Goal: Task Accomplishment & Management: Manage account settings

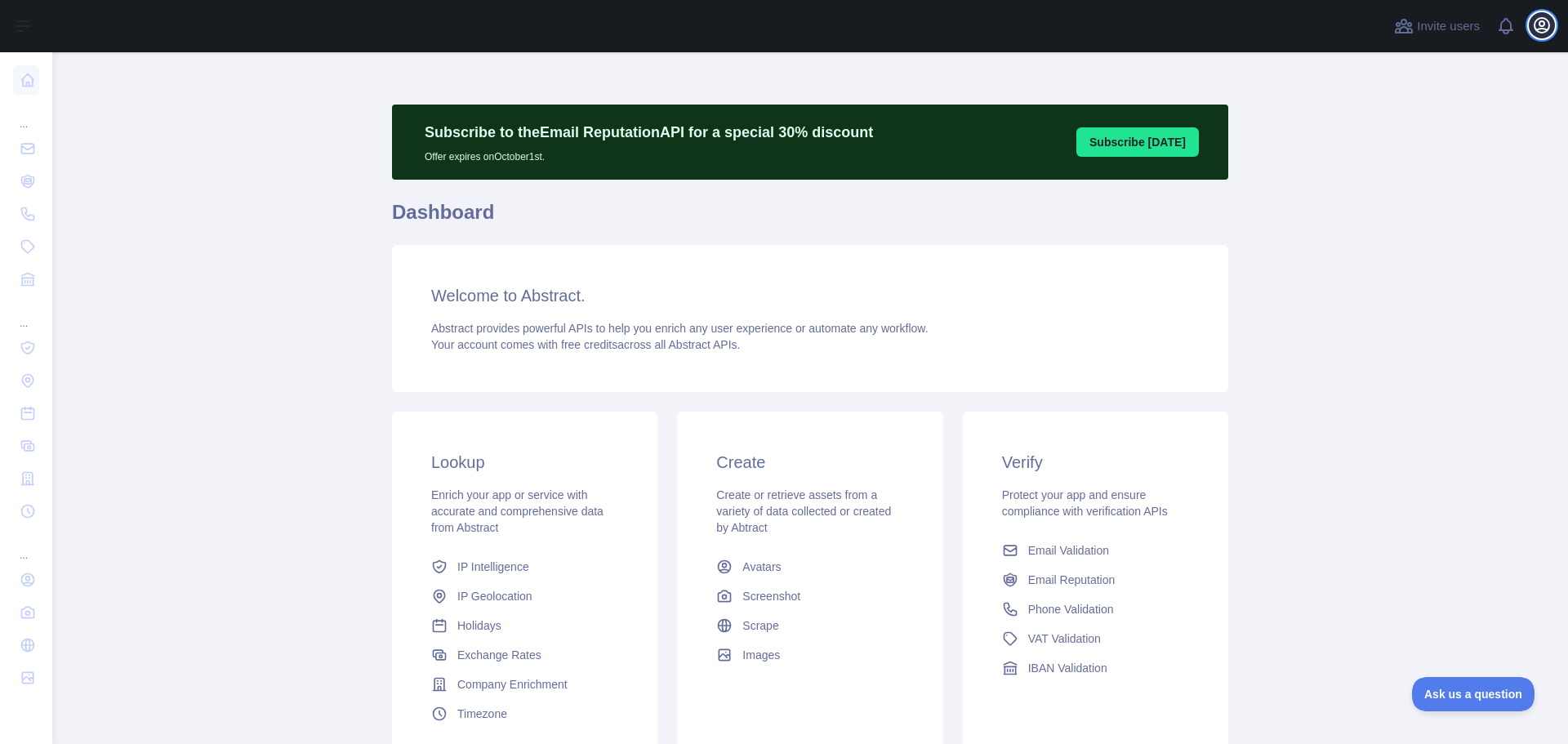
click at [1541, 26] on icon "button" at bounding box center [1541, 25] width 15 height 15
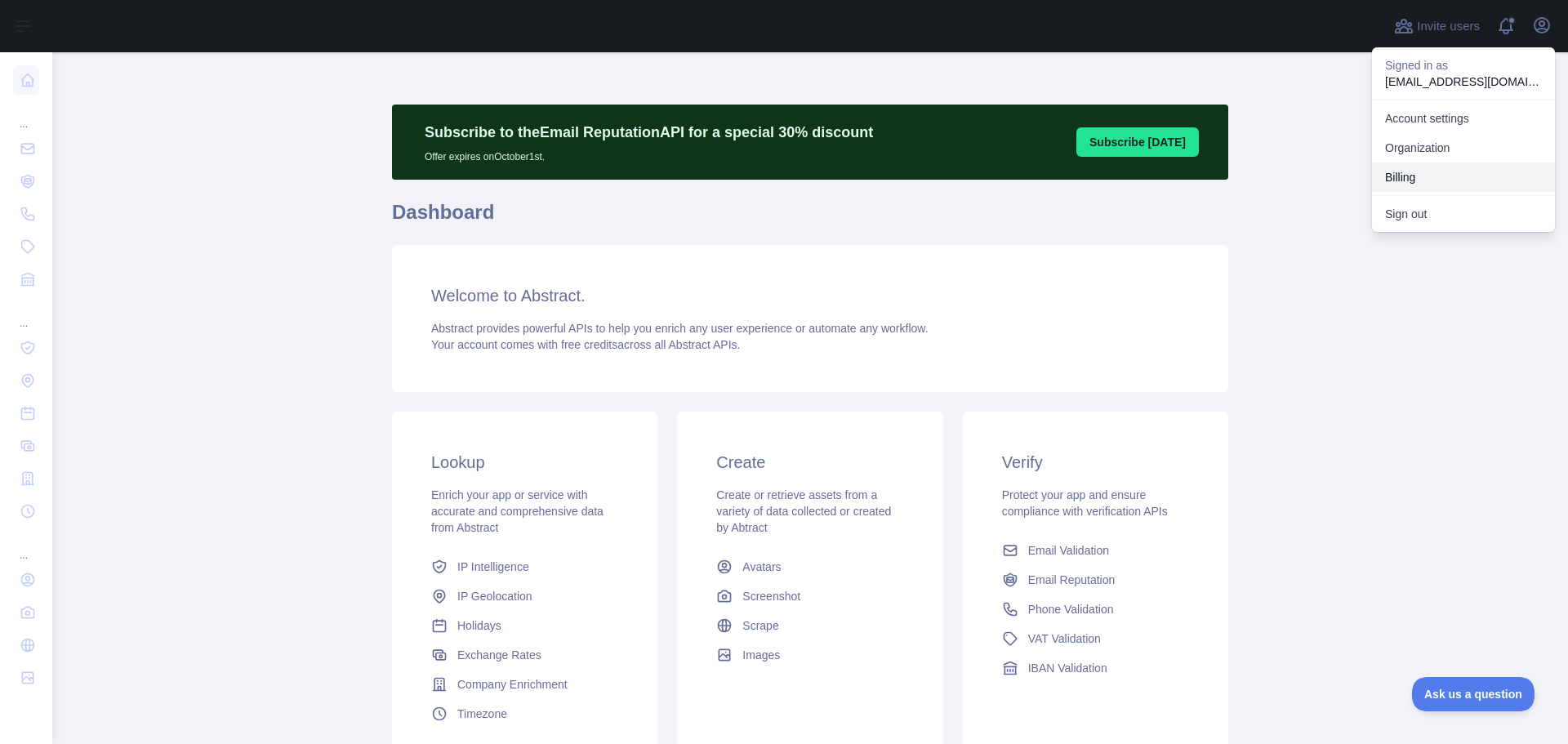
click at [1408, 175] on button "Billing" at bounding box center [1464, 177] width 183 height 29
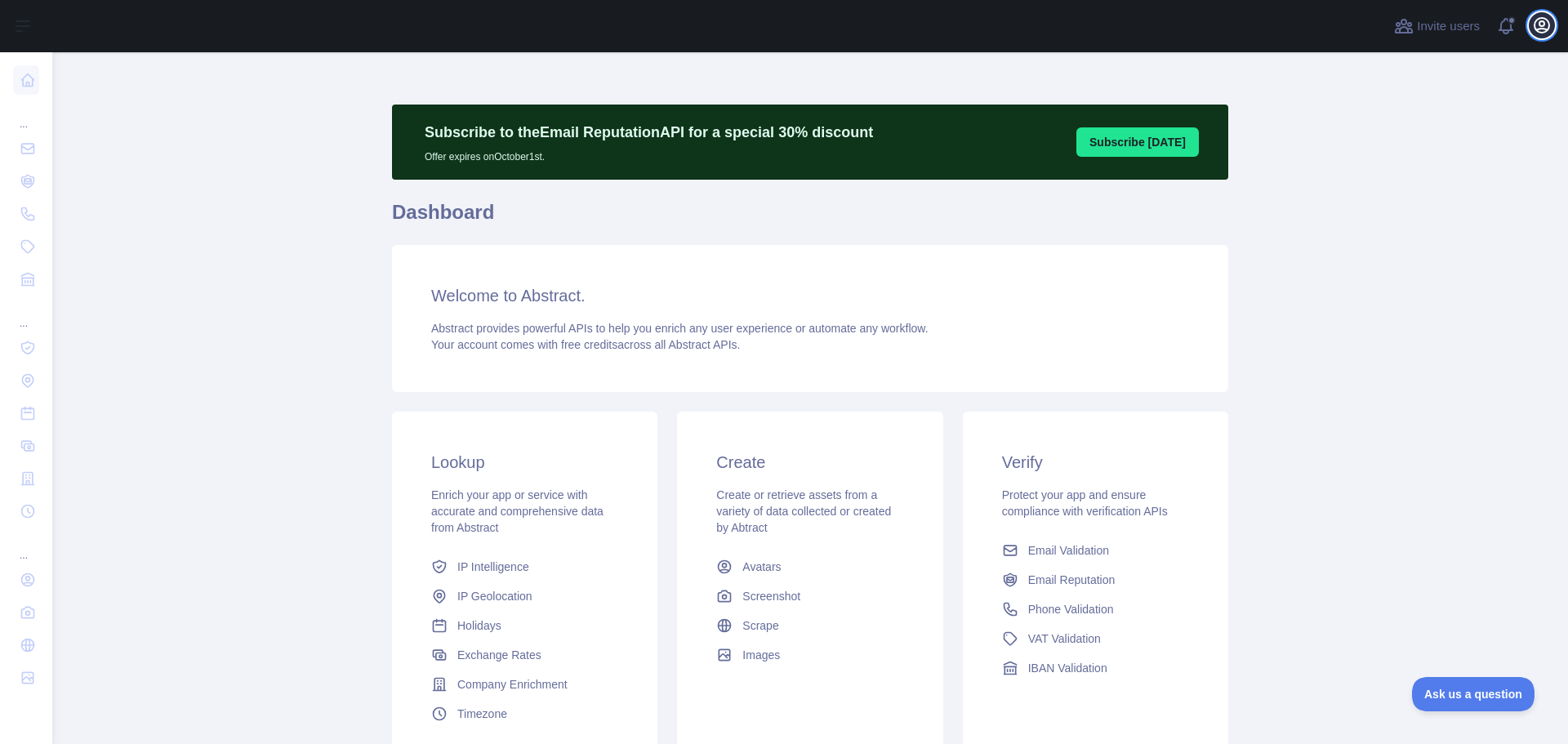
click at [1537, 27] on icon "button" at bounding box center [1541, 25] width 20 height 20
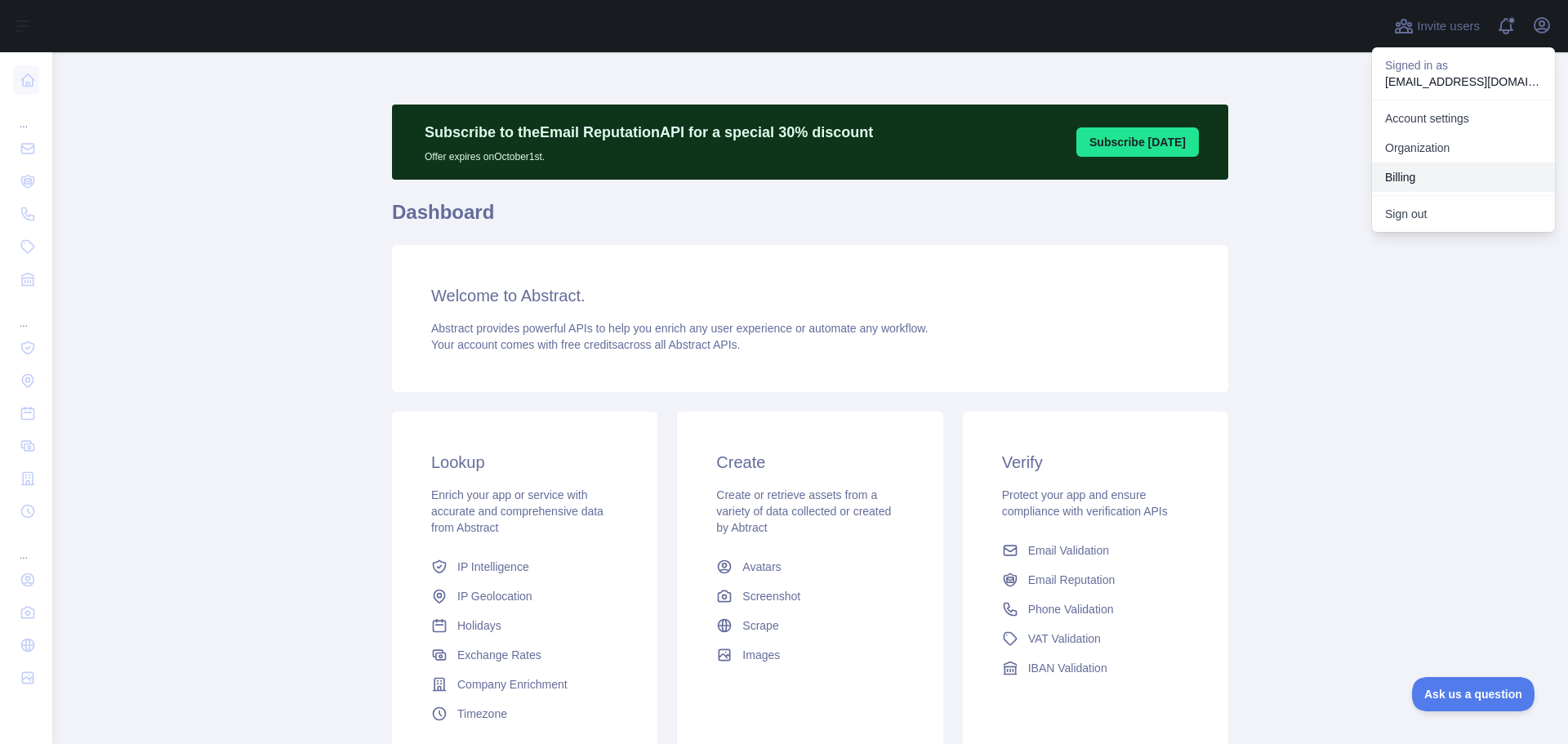
click at [1435, 174] on button "Billing" at bounding box center [1464, 177] width 183 height 29
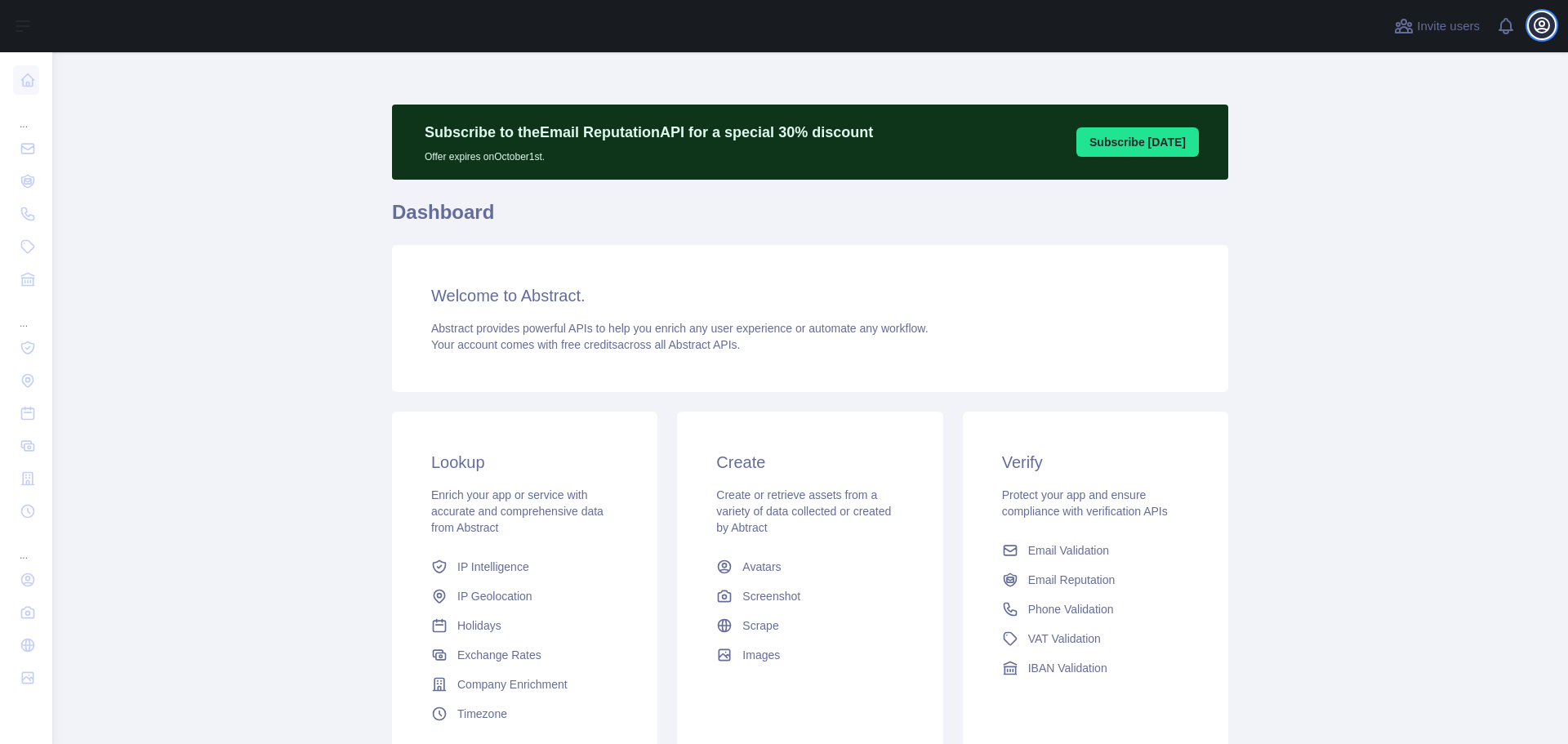
click at [1534, 25] on icon "button" at bounding box center [1541, 25] width 15 height 15
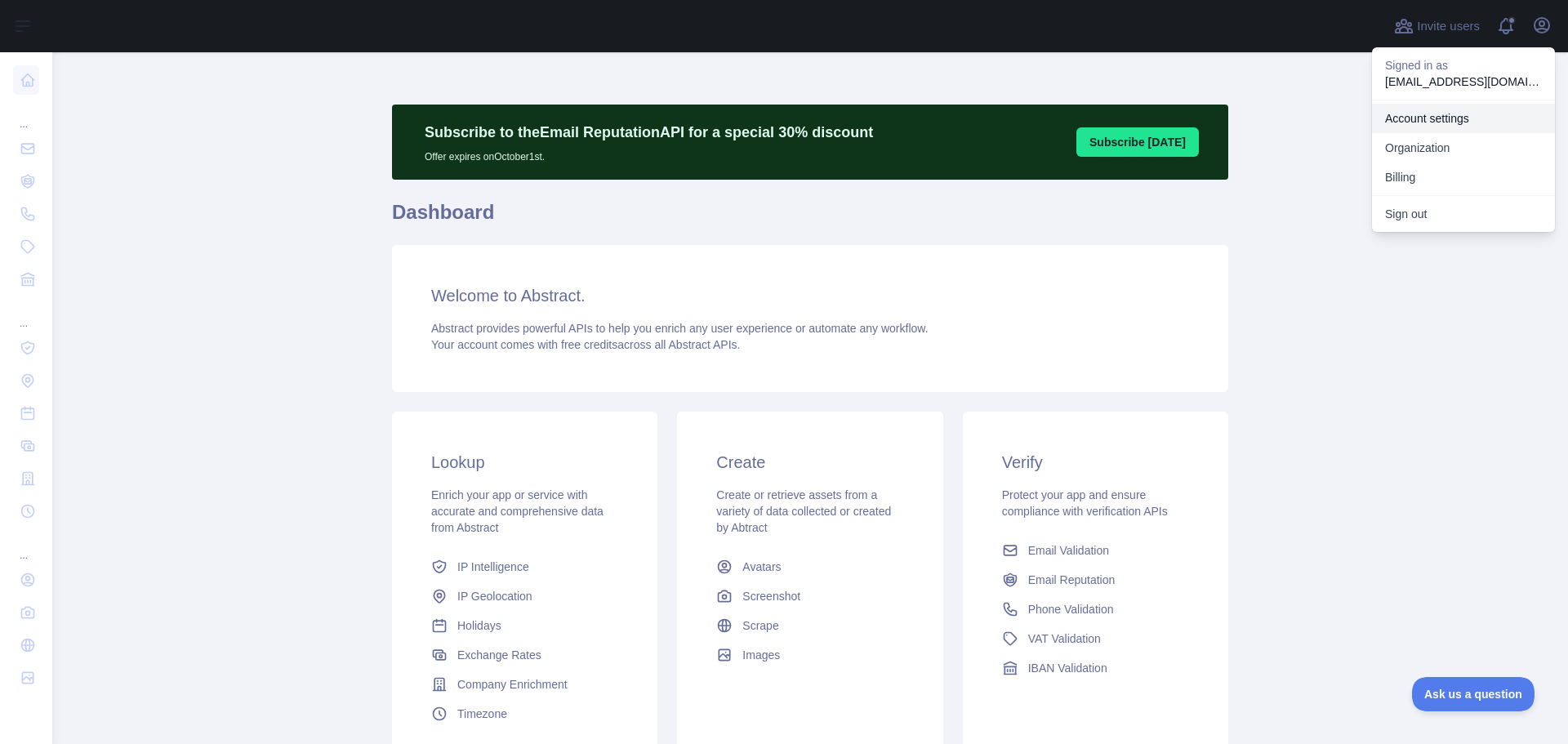
click at [1479, 118] on link "Account settings" at bounding box center [1464, 118] width 183 height 29
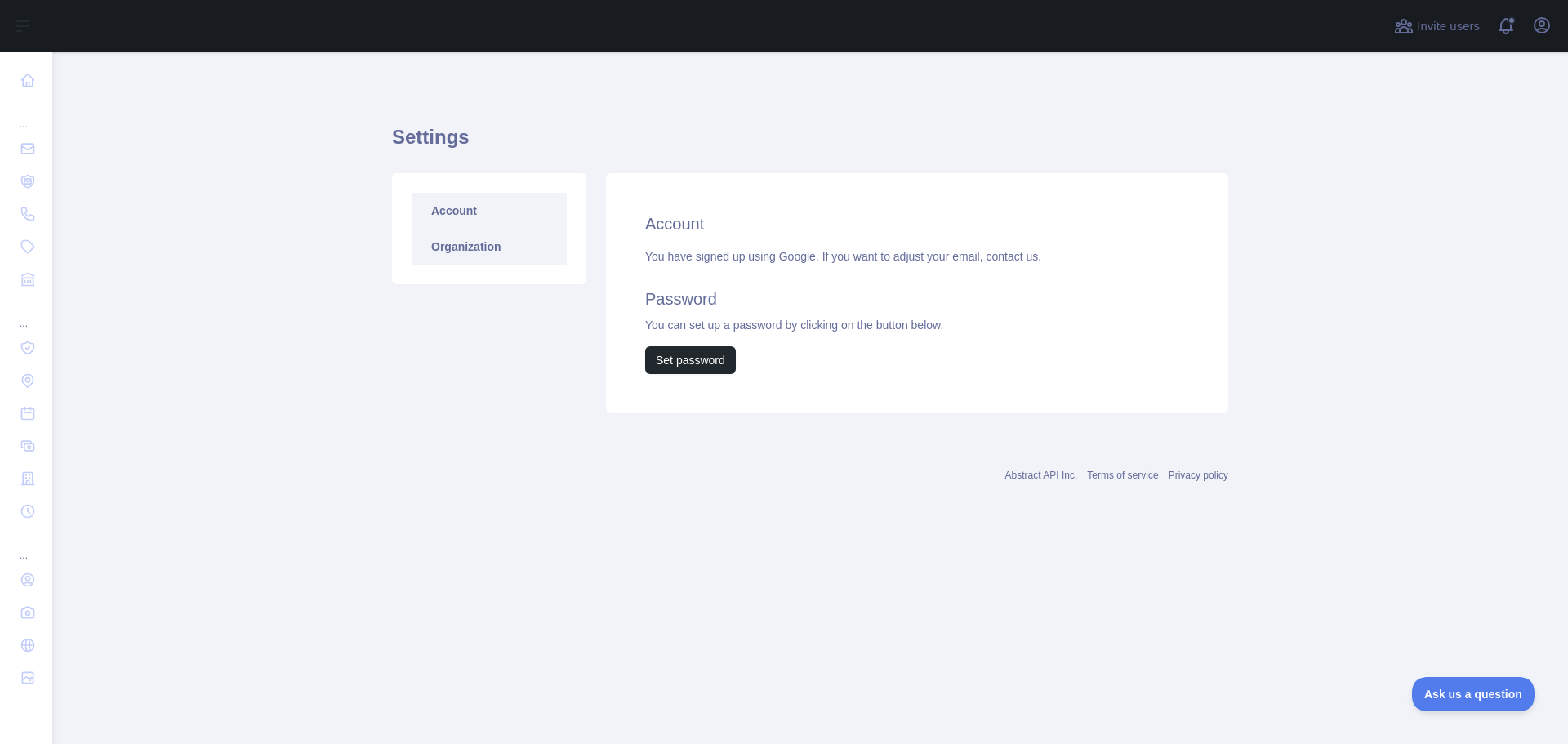
click at [484, 245] on link "Organization" at bounding box center [488, 246] width 155 height 36
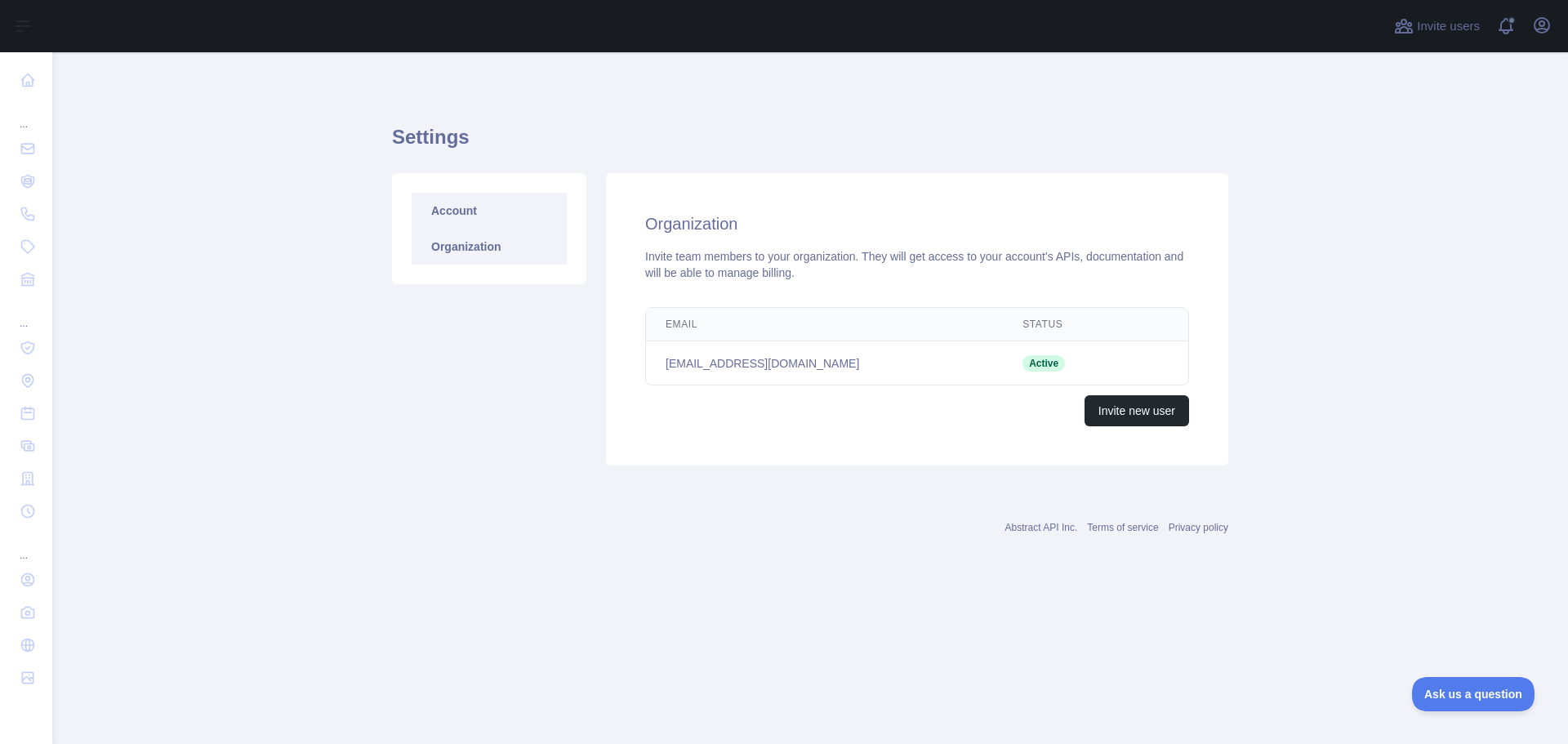
click at [449, 216] on link "Account" at bounding box center [488, 210] width 155 height 36
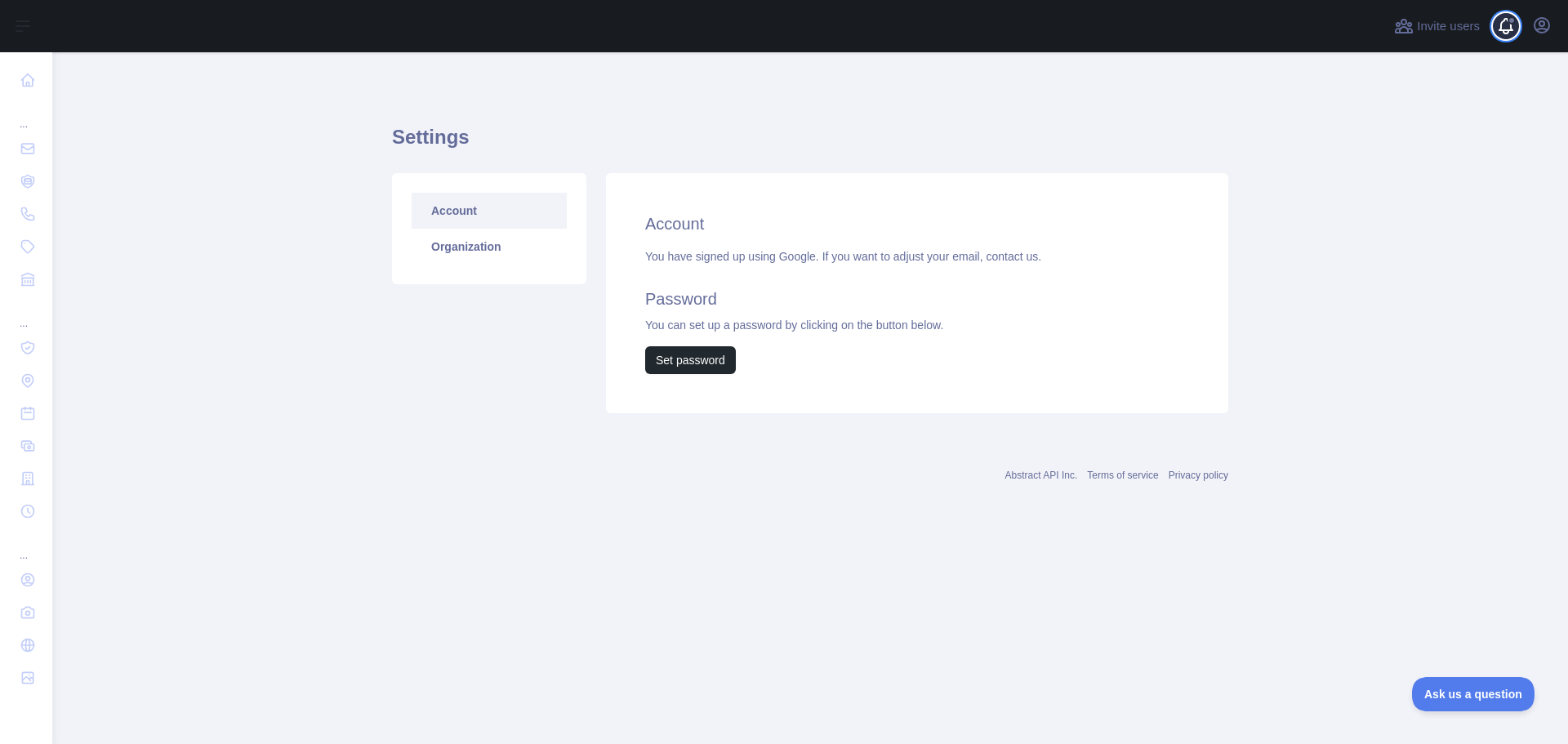
click at [1512, 37] on span at bounding box center [1512, 26] width 33 height 52
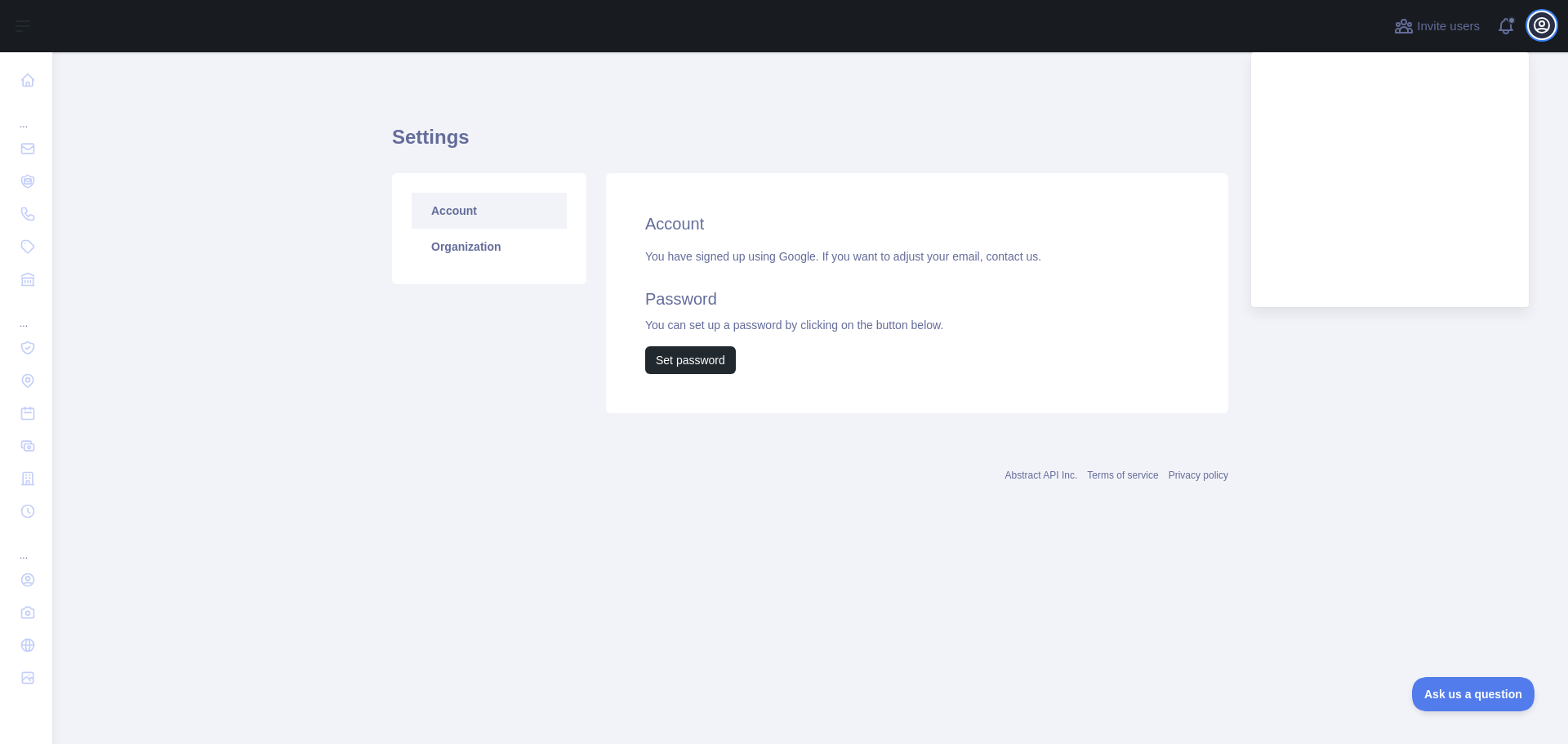
click at [1540, 32] on icon "button" at bounding box center [1541, 25] width 15 height 15
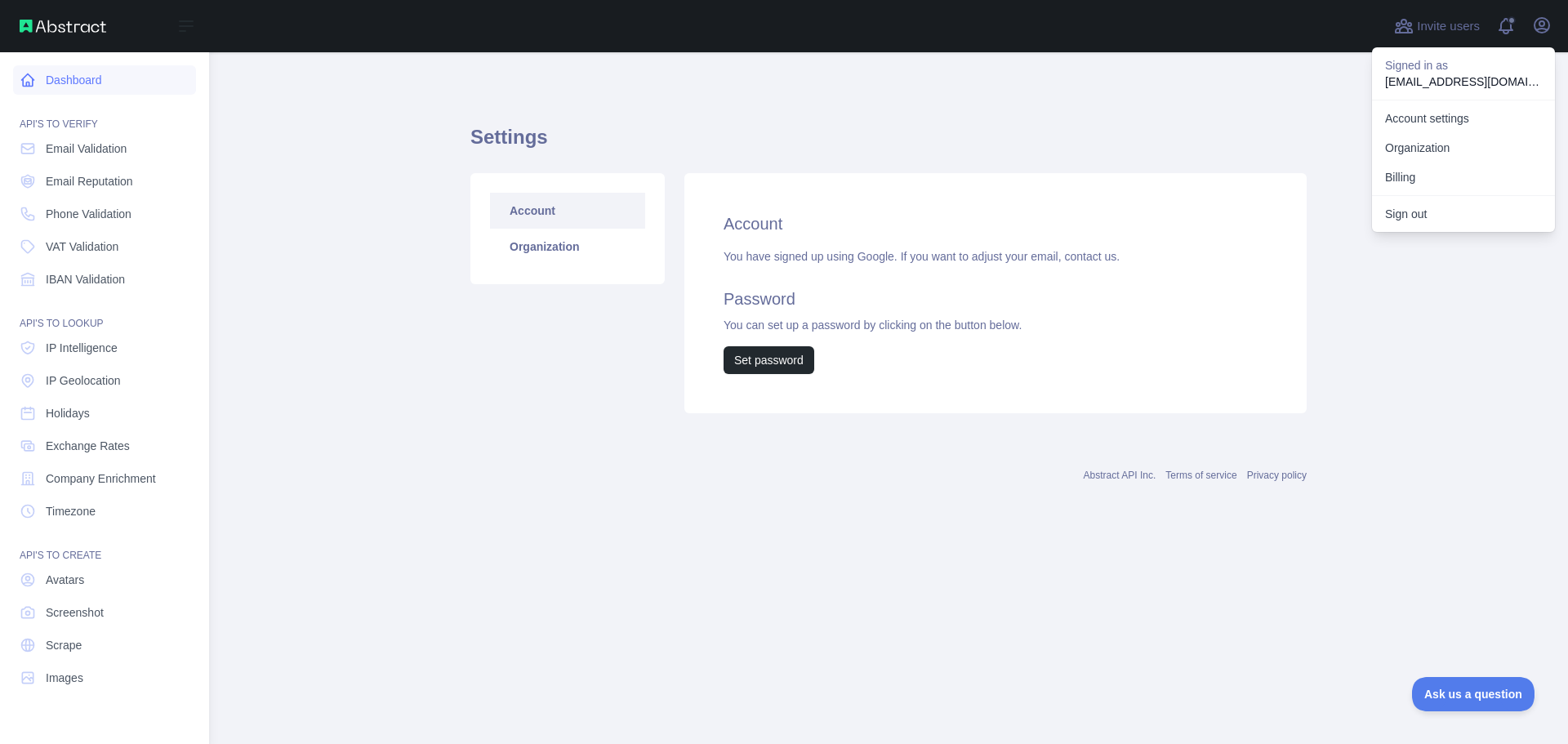
click at [38, 74] on link "Dashboard" at bounding box center [104, 80] width 183 height 29
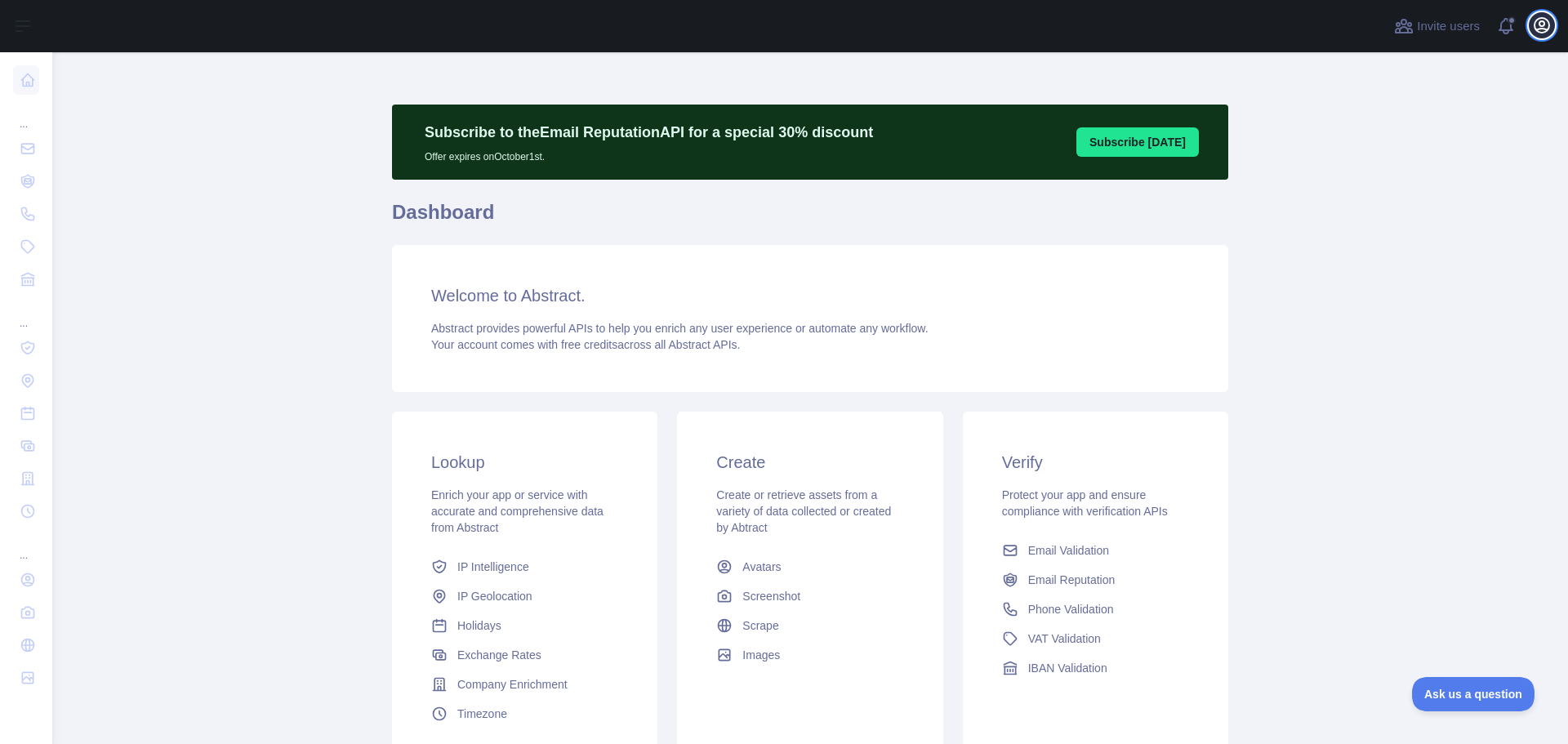
click at [1536, 21] on icon "button" at bounding box center [1541, 25] width 15 height 15
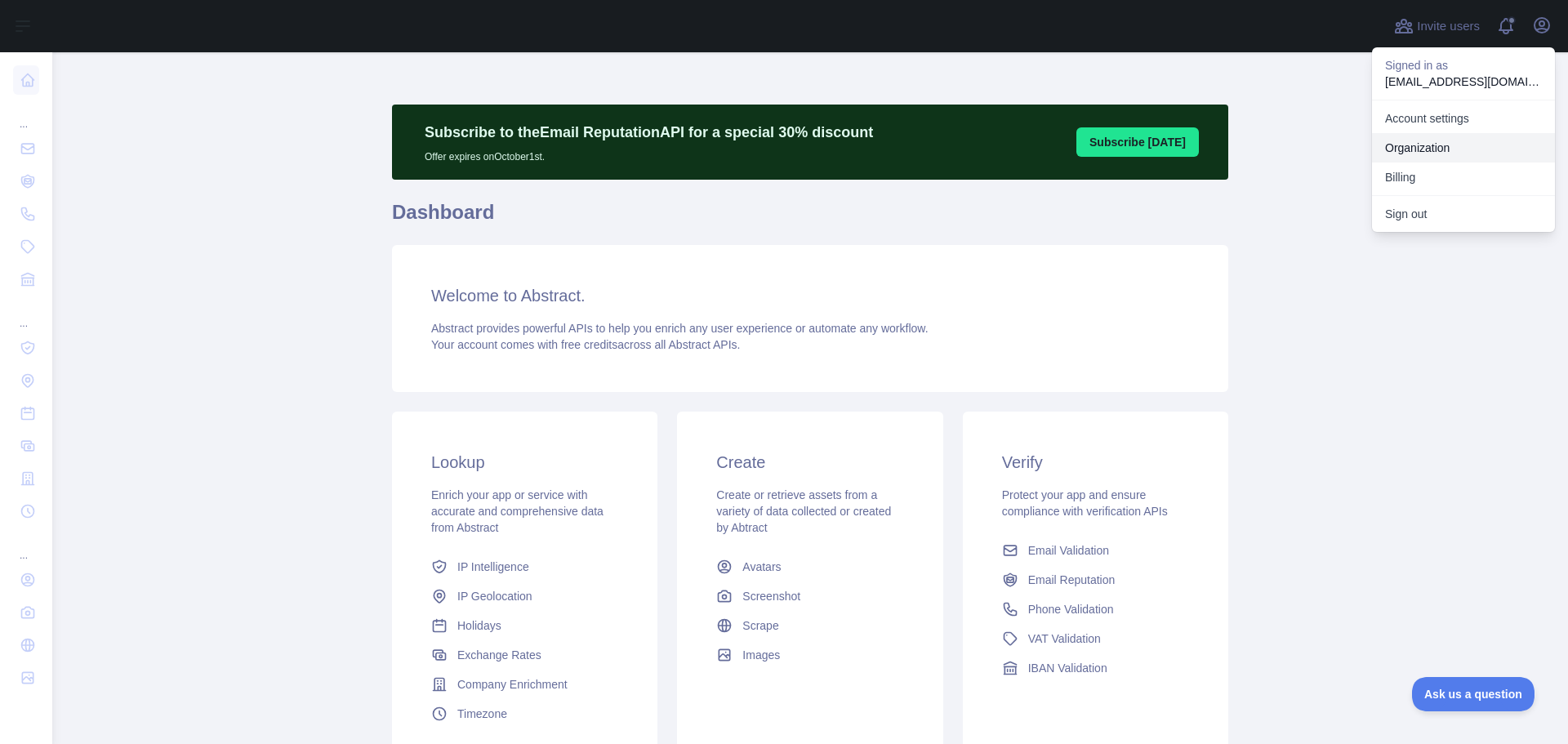
click at [1439, 145] on link "Organization" at bounding box center [1464, 148] width 183 height 29
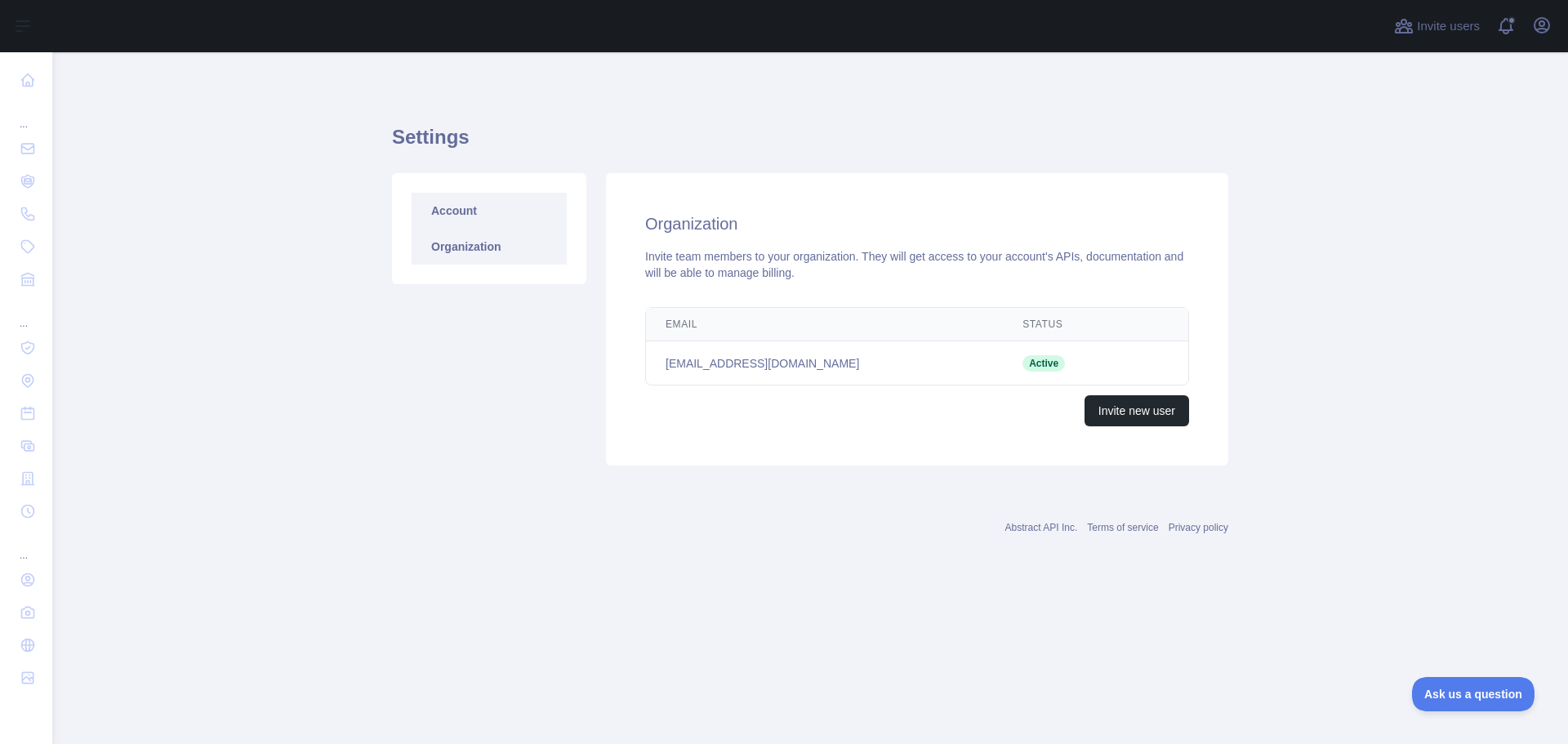
click at [451, 208] on link "Account" at bounding box center [488, 210] width 155 height 36
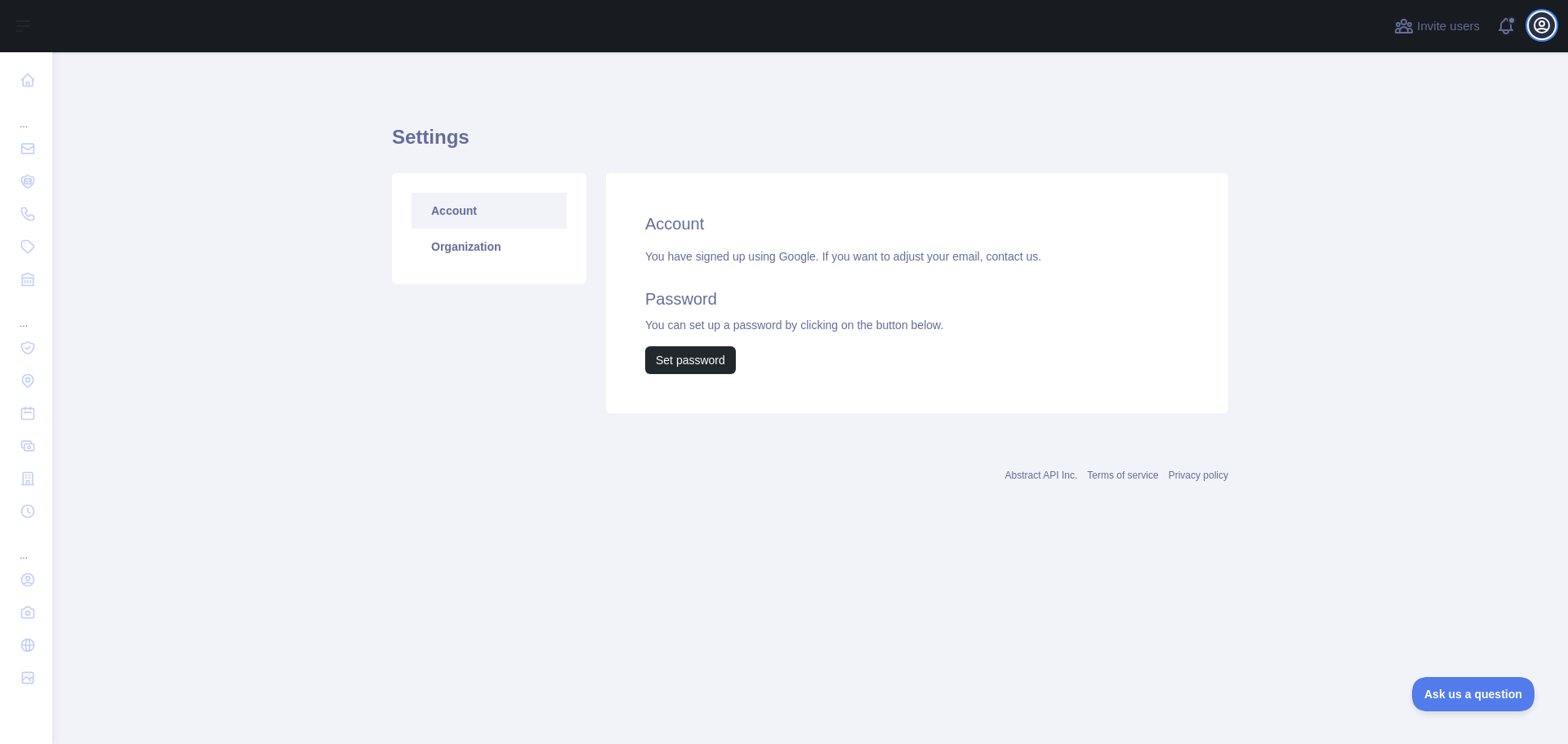
click at [1530, 18] on button "Open user menu" at bounding box center [1541, 25] width 27 height 27
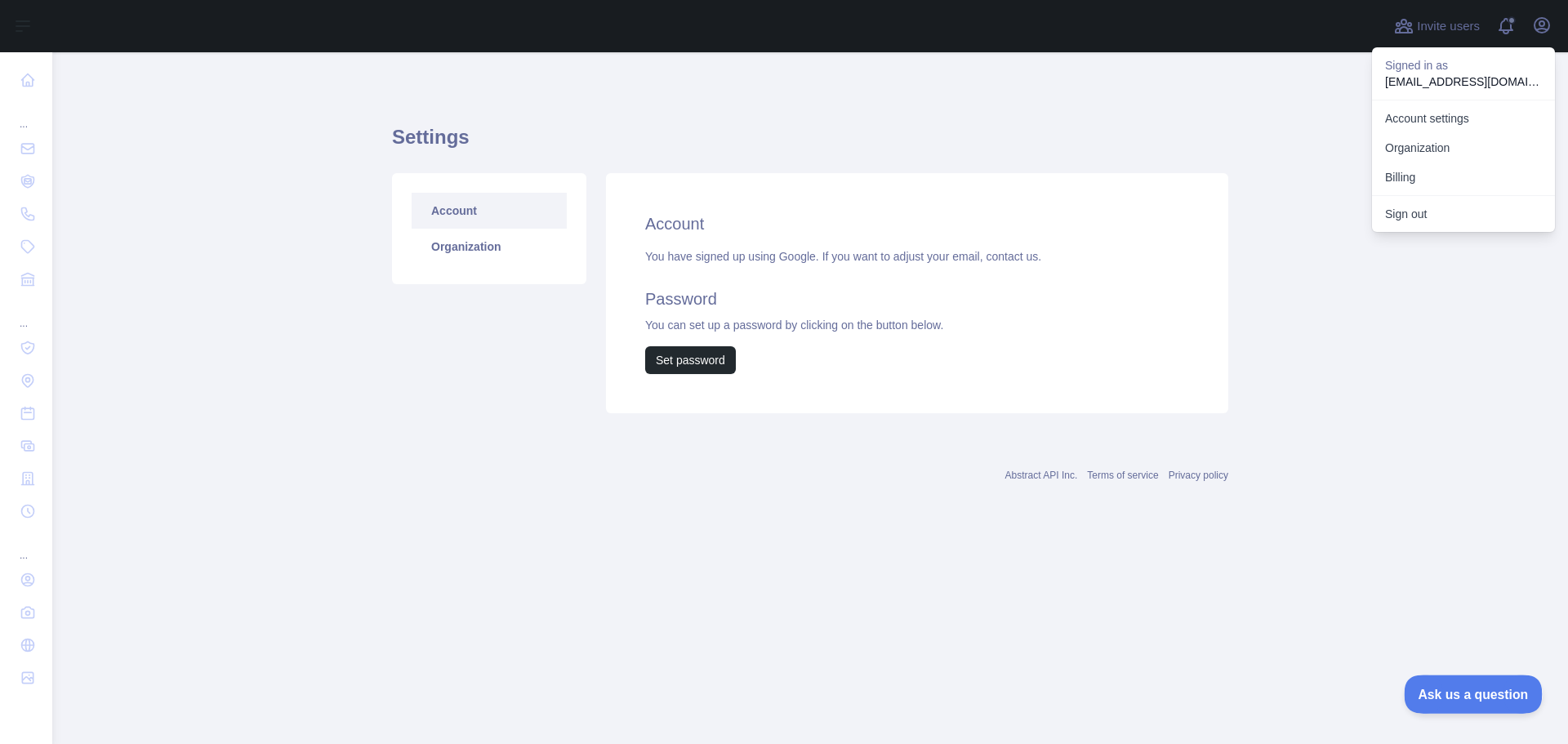
click at [1465, 689] on span "Ask us a question" at bounding box center [1464, 691] width 122 height 11
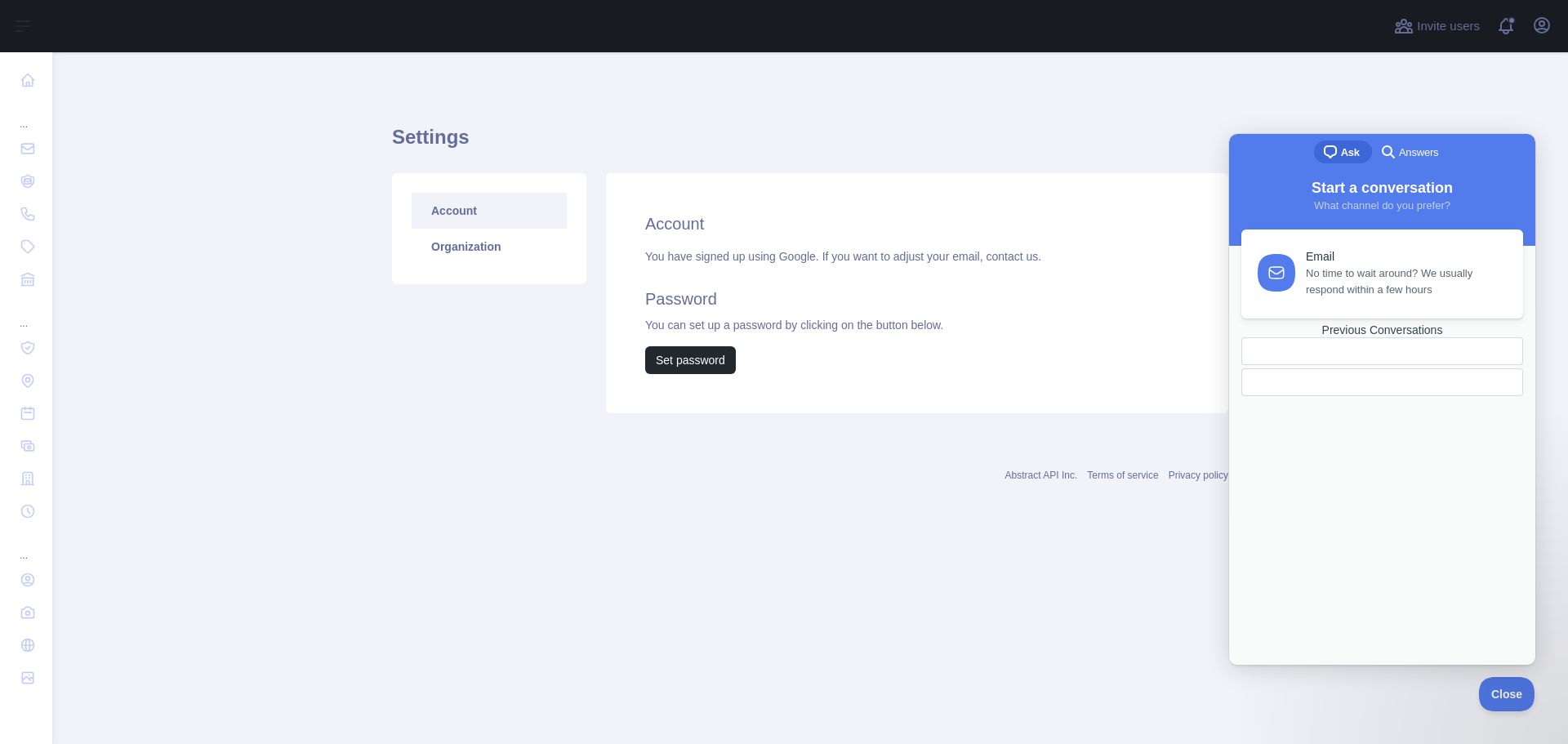
click at [1393, 149] on span "search-medium" at bounding box center [1388, 151] width 20 height 20
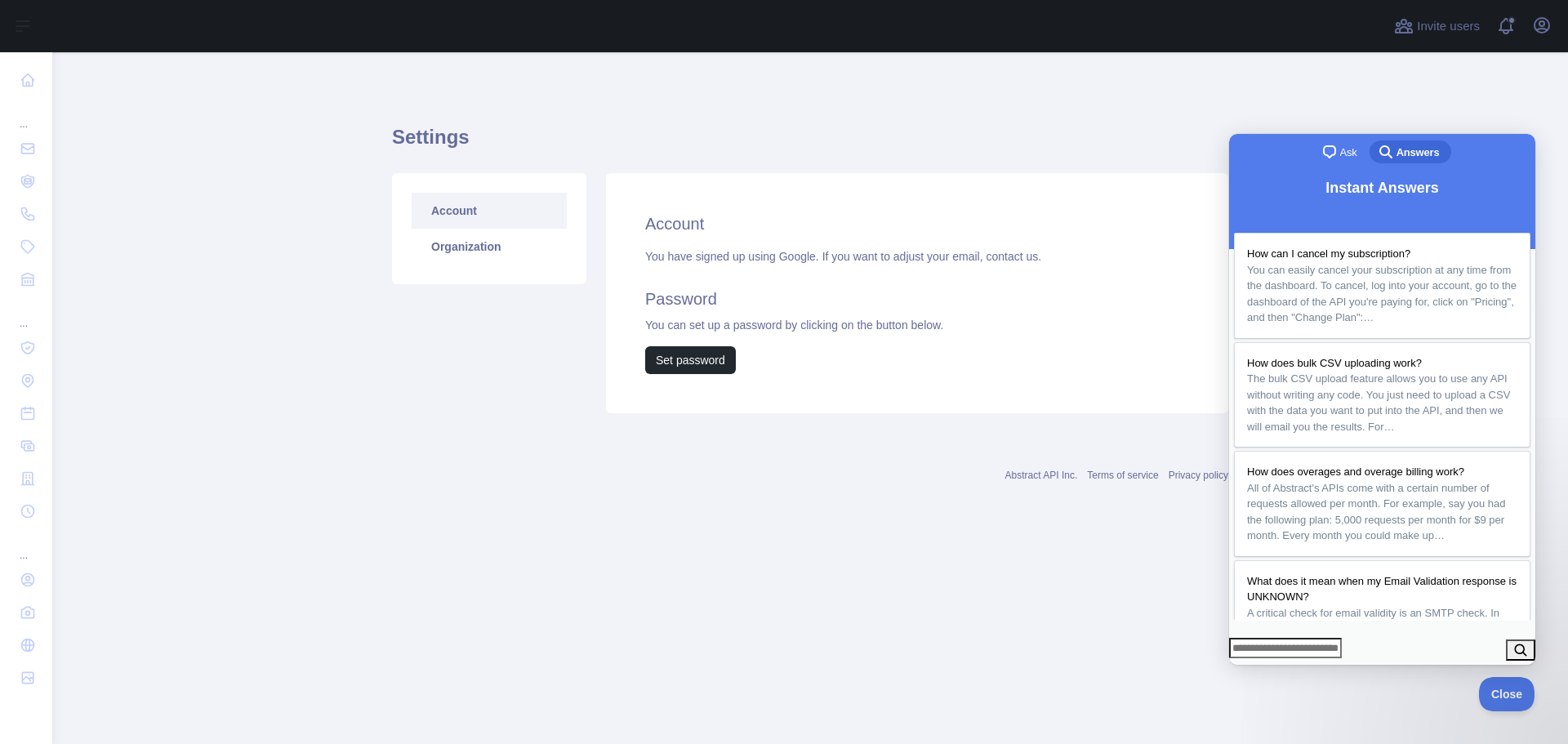
click at [1341, 647] on input "Search Doc articles" at bounding box center [1285, 647] width 113 height 21
type input "******"
click button "search" at bounding box center [1520, 649] width 29 height 21
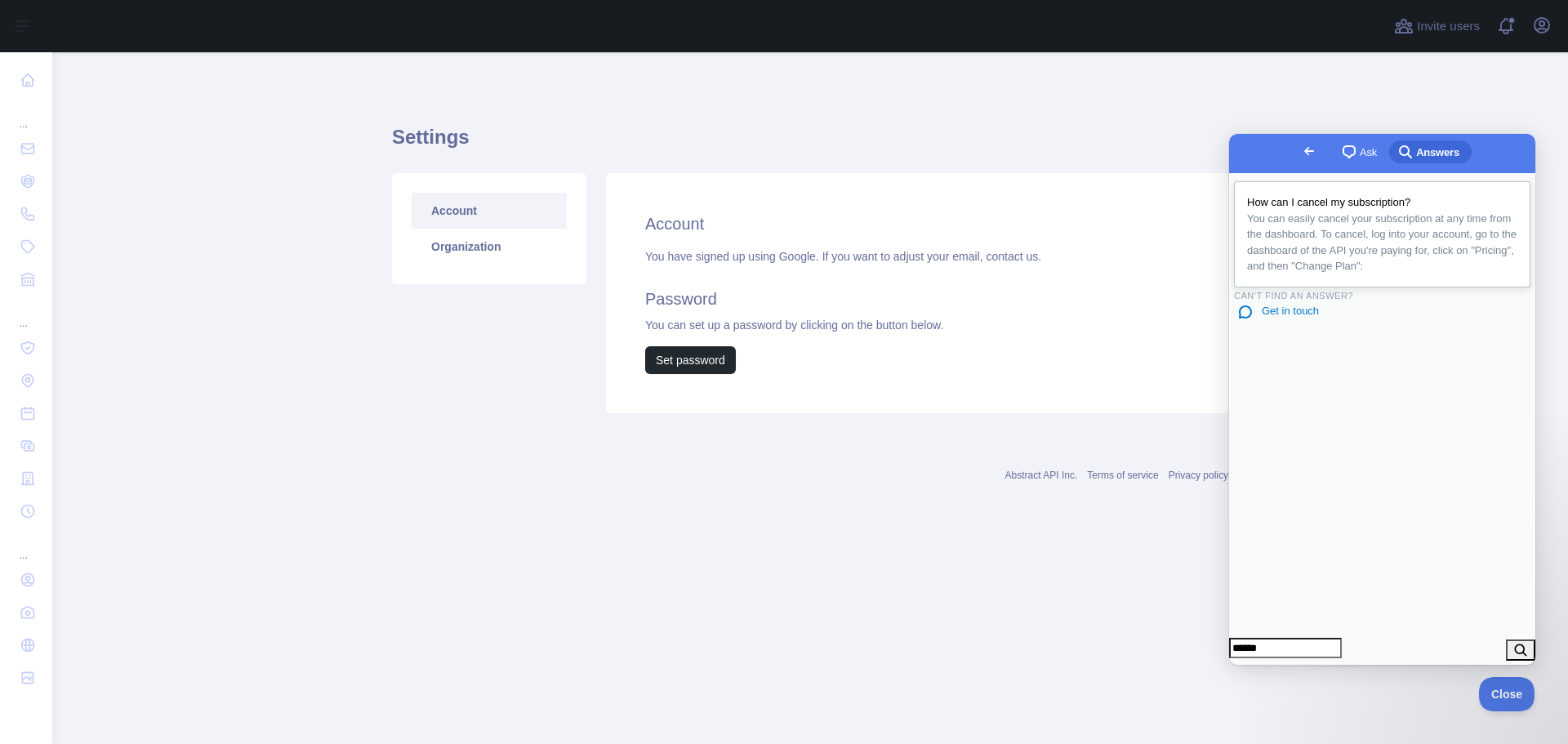
click at [1292, 262] on span "You can easily cancel your subscription at any time from the dashboard. To canc…" at bounding box center [1382, 242] width 270 height 63
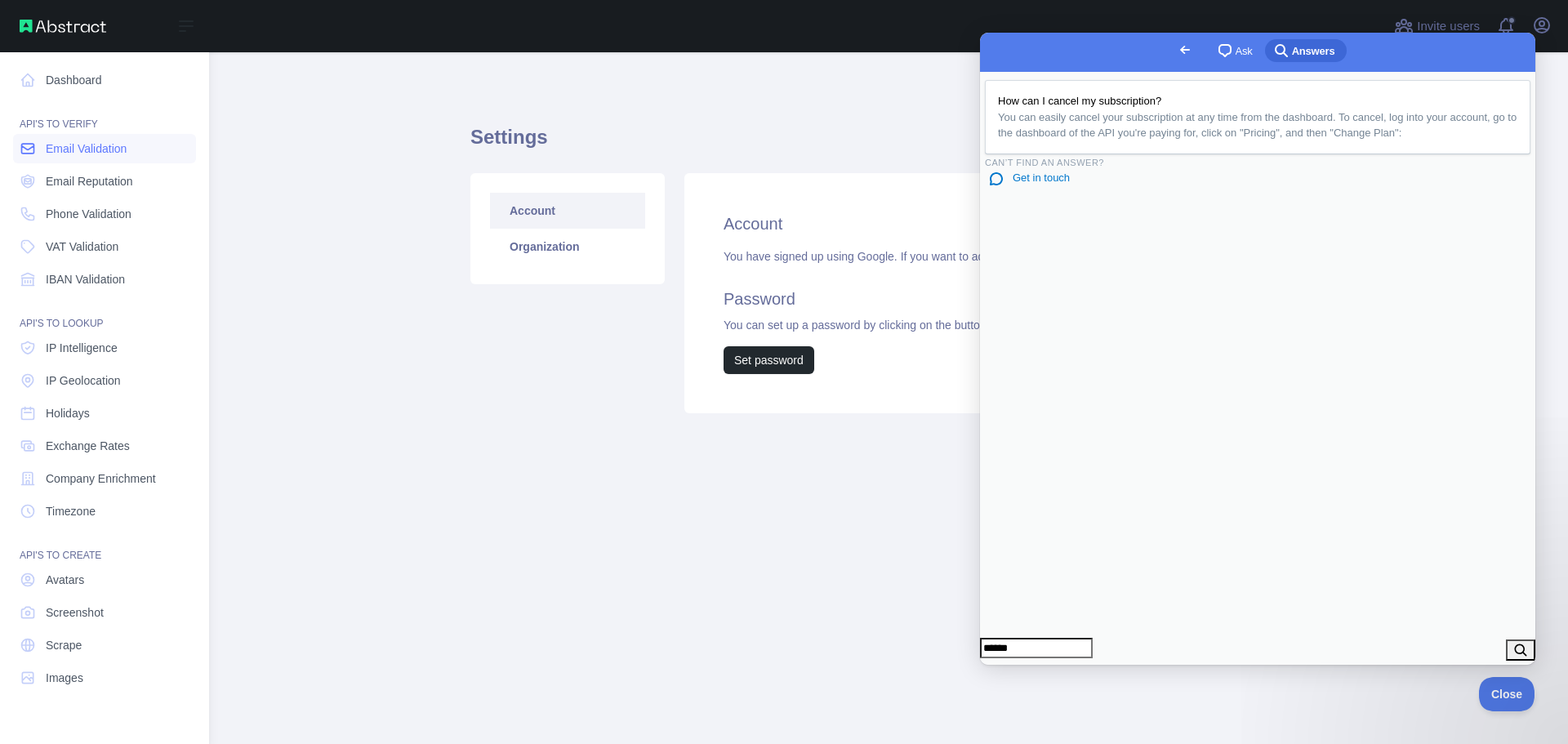
click at [104, 146] on span "Email Validation" at bounding box center [86, 148] width 80 height 16
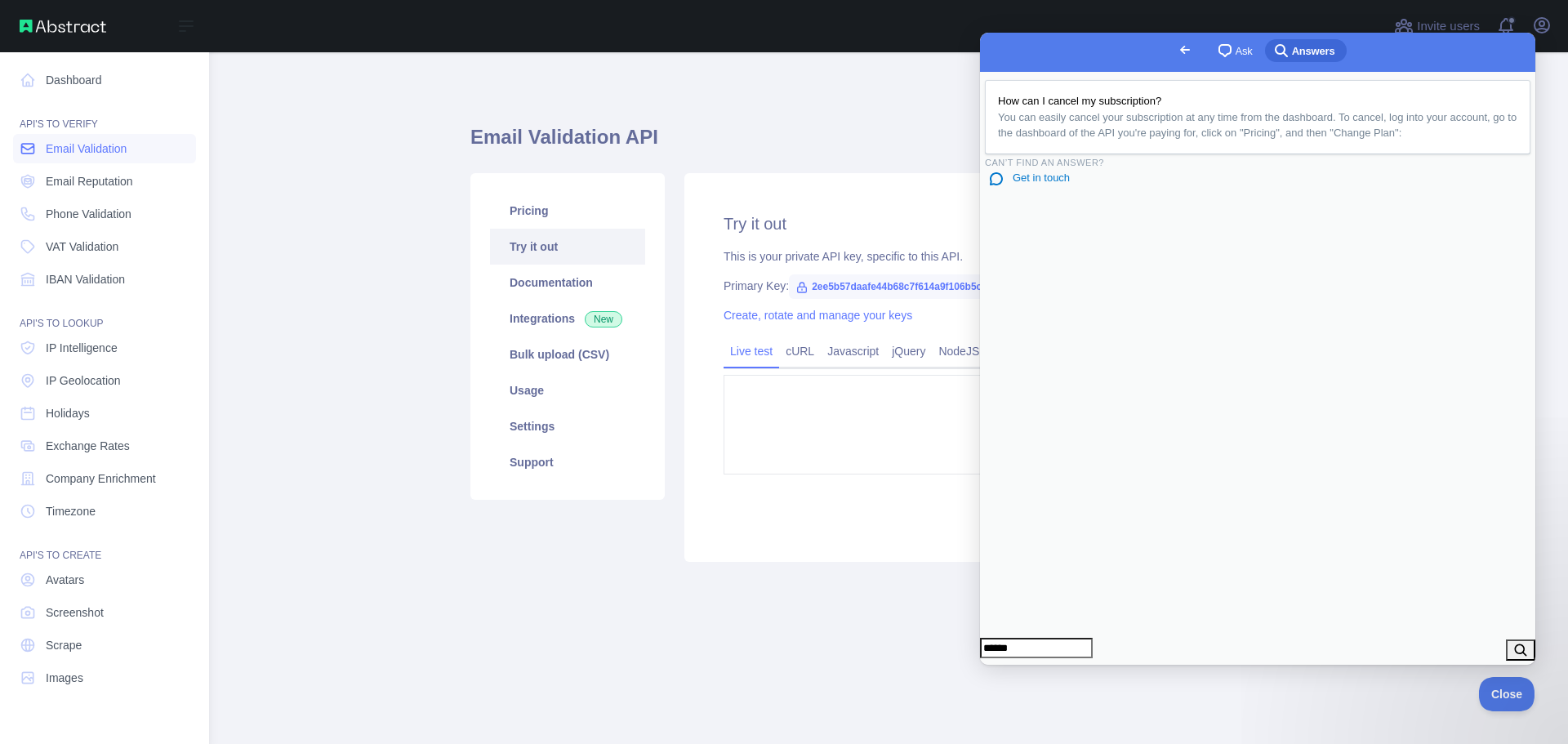
type textarea "**********"
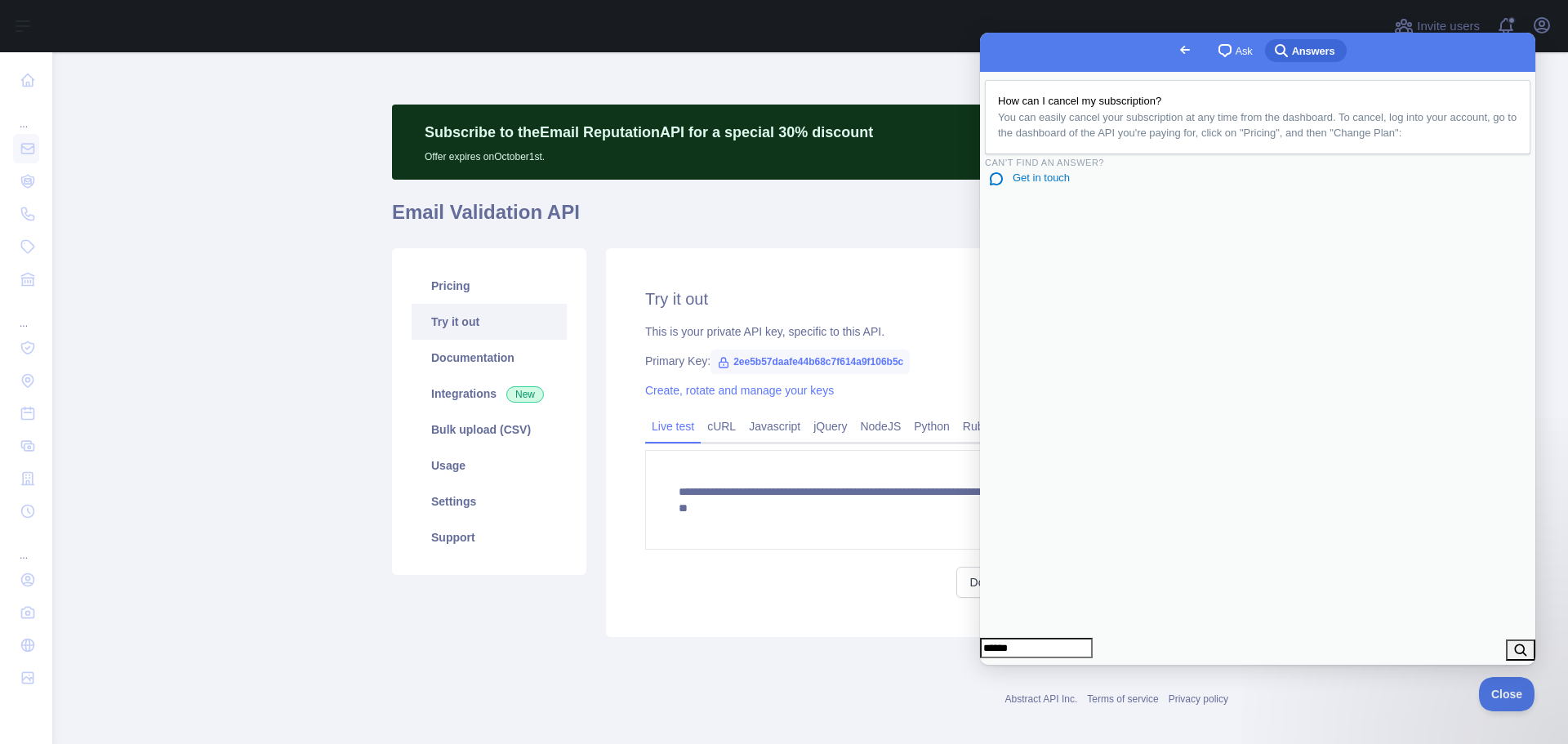
click at [1010, 665] on button "Close" at bounding box center [995, 676] width 29 height 21
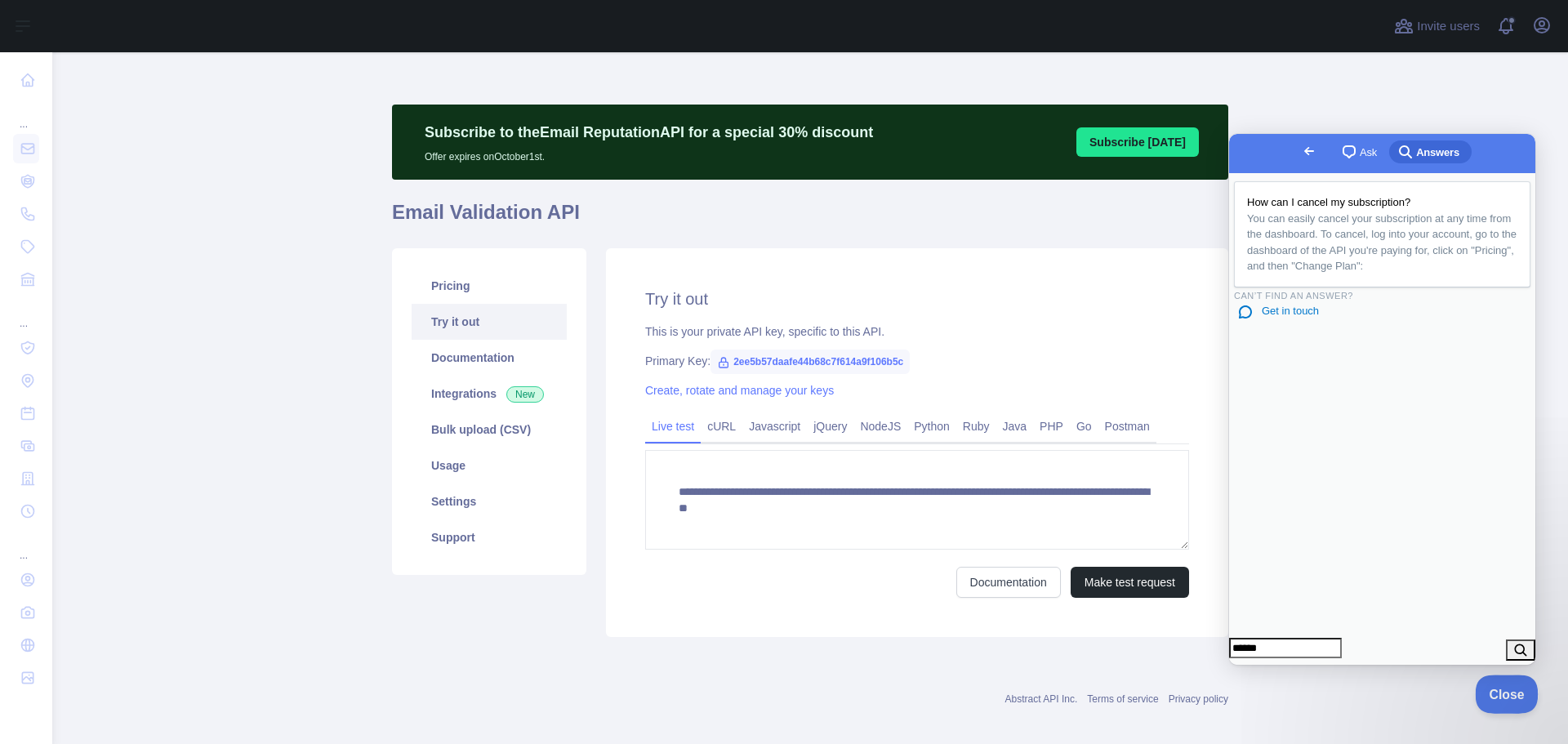
click at [1496, 682] on button "Close" at bounding box center [1502, 691] width 56 height 34
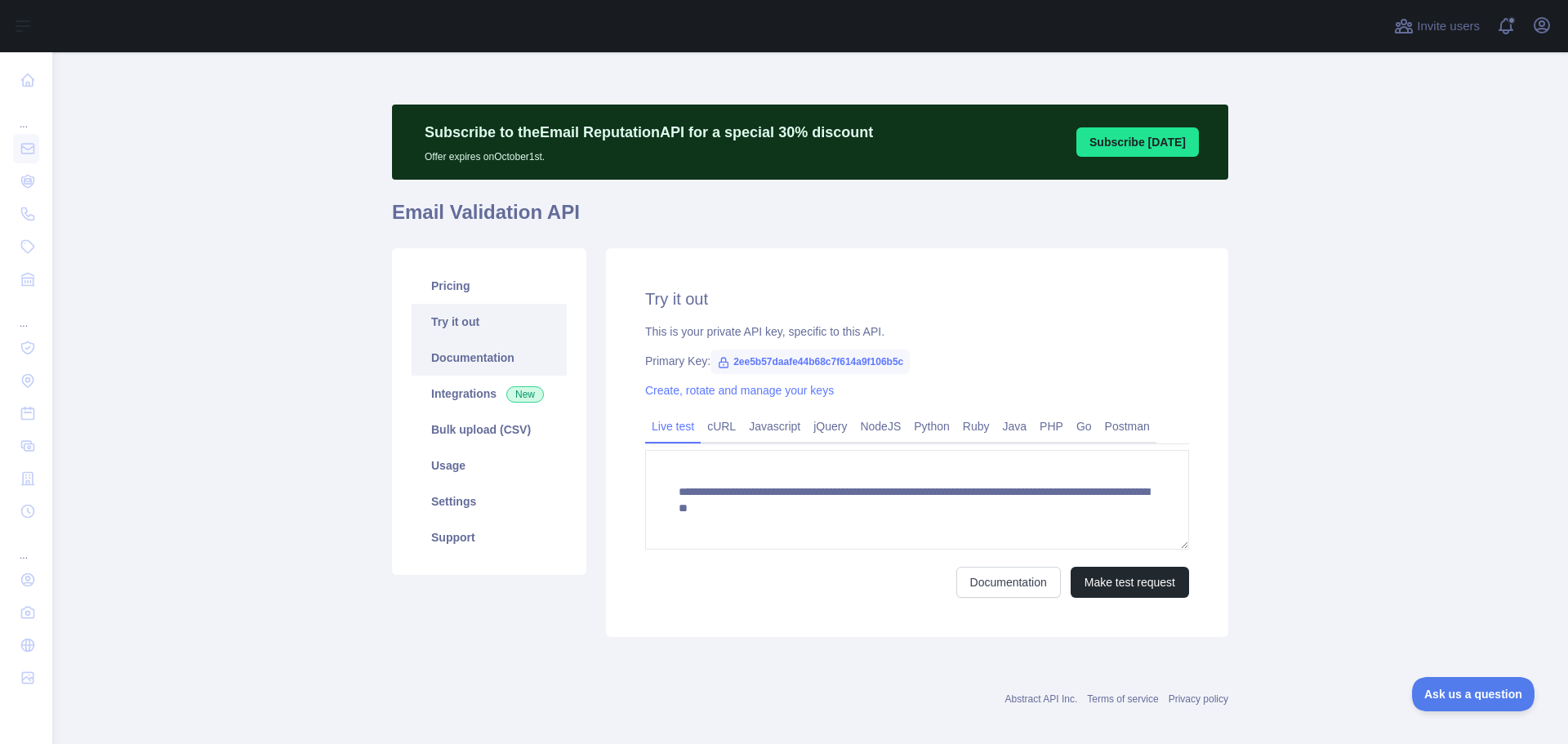
click at [468, 363] on link "Documentation" at bounding box center [488, 357] width 155 height 36
click at [464, 404] on link "Integrations New" at bounding box center [488, 393] width 155 height 36
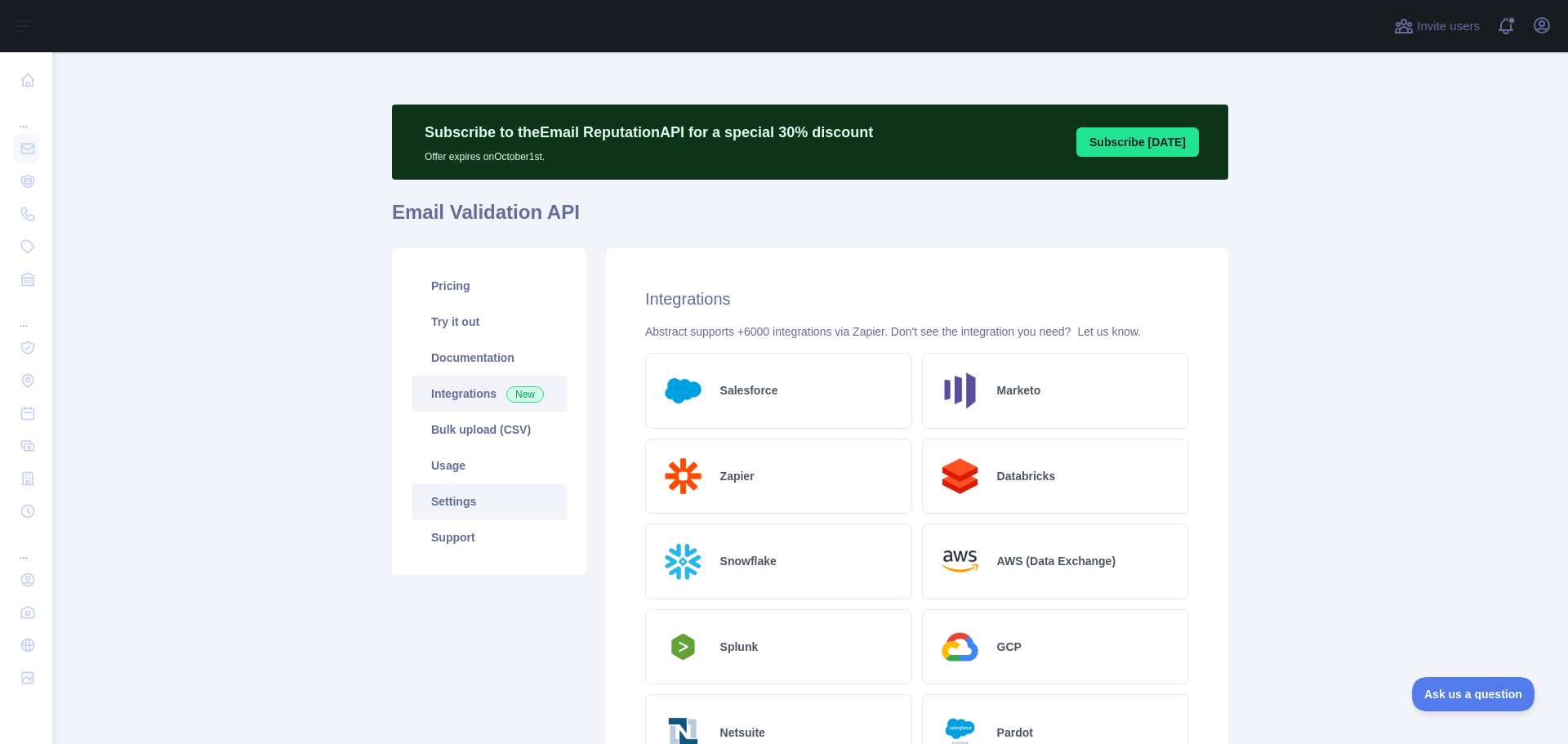
click at [474, 499] on link "Settings" at bounding box center [488, 501] width 155 height 36
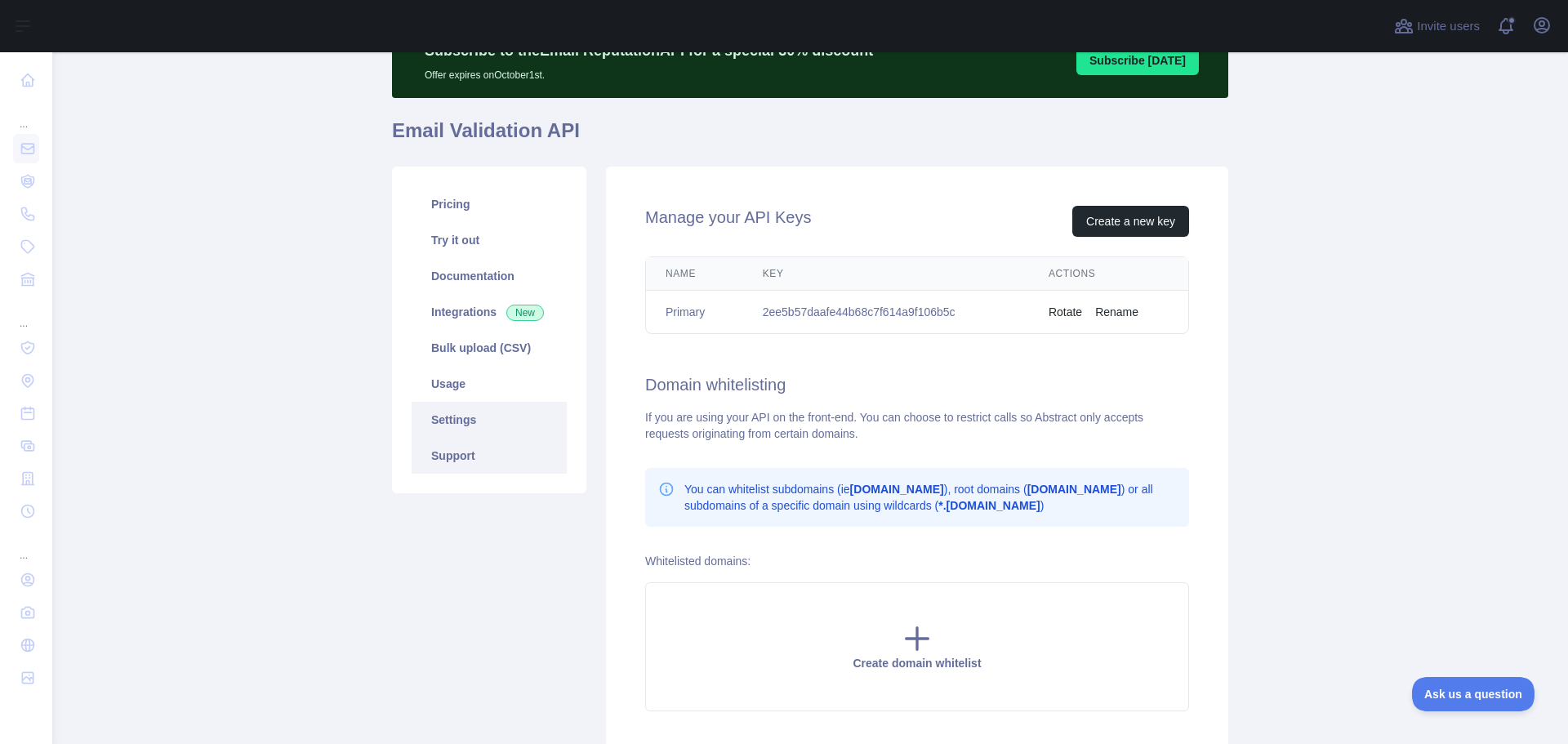
click at [473, 446] on link "Support" at bounding box center [488, 456] width 155 height 36
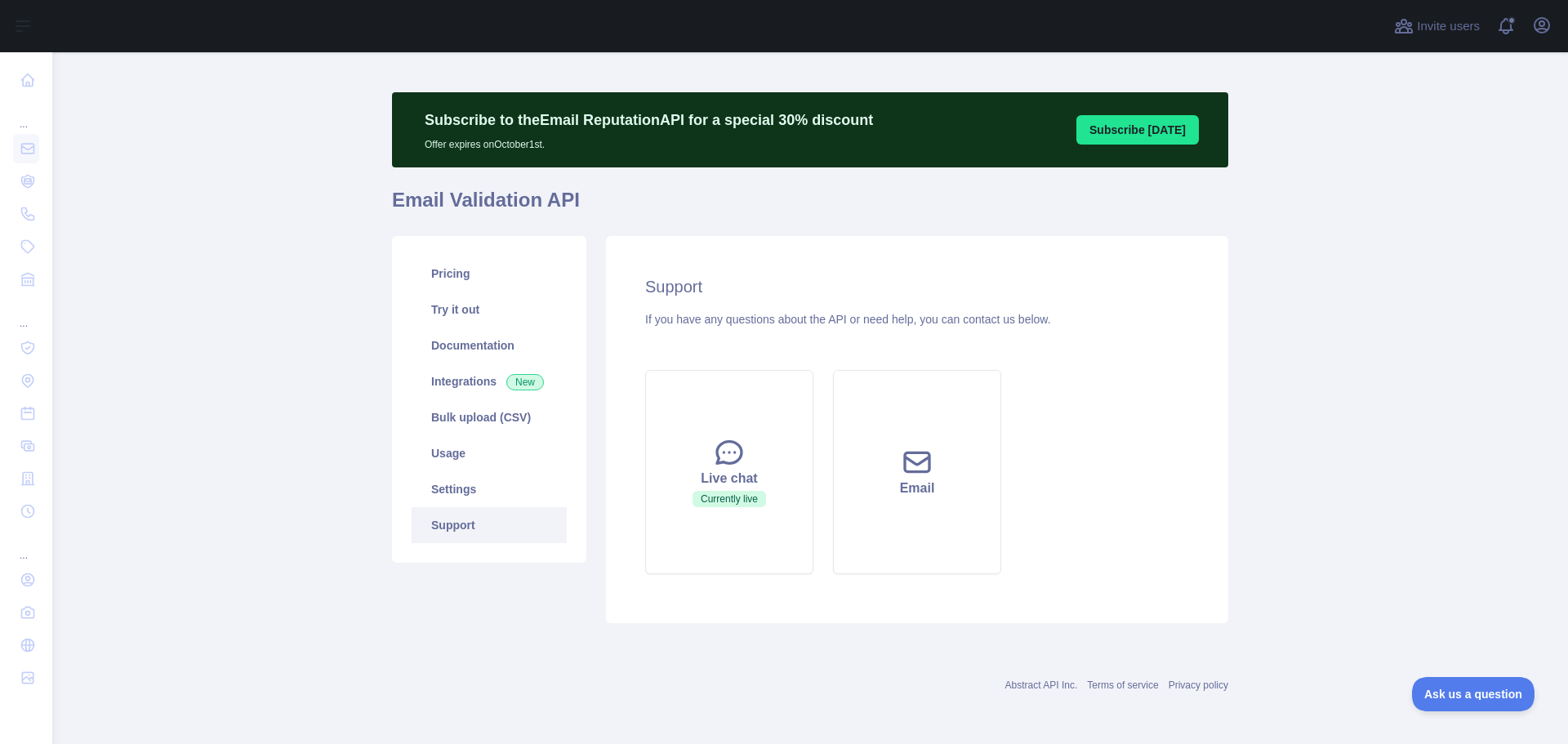
scroll to position [12, 0]
click at [484, 283] on link "Pricing" at bounding box center [488, 274] width 155 height 36
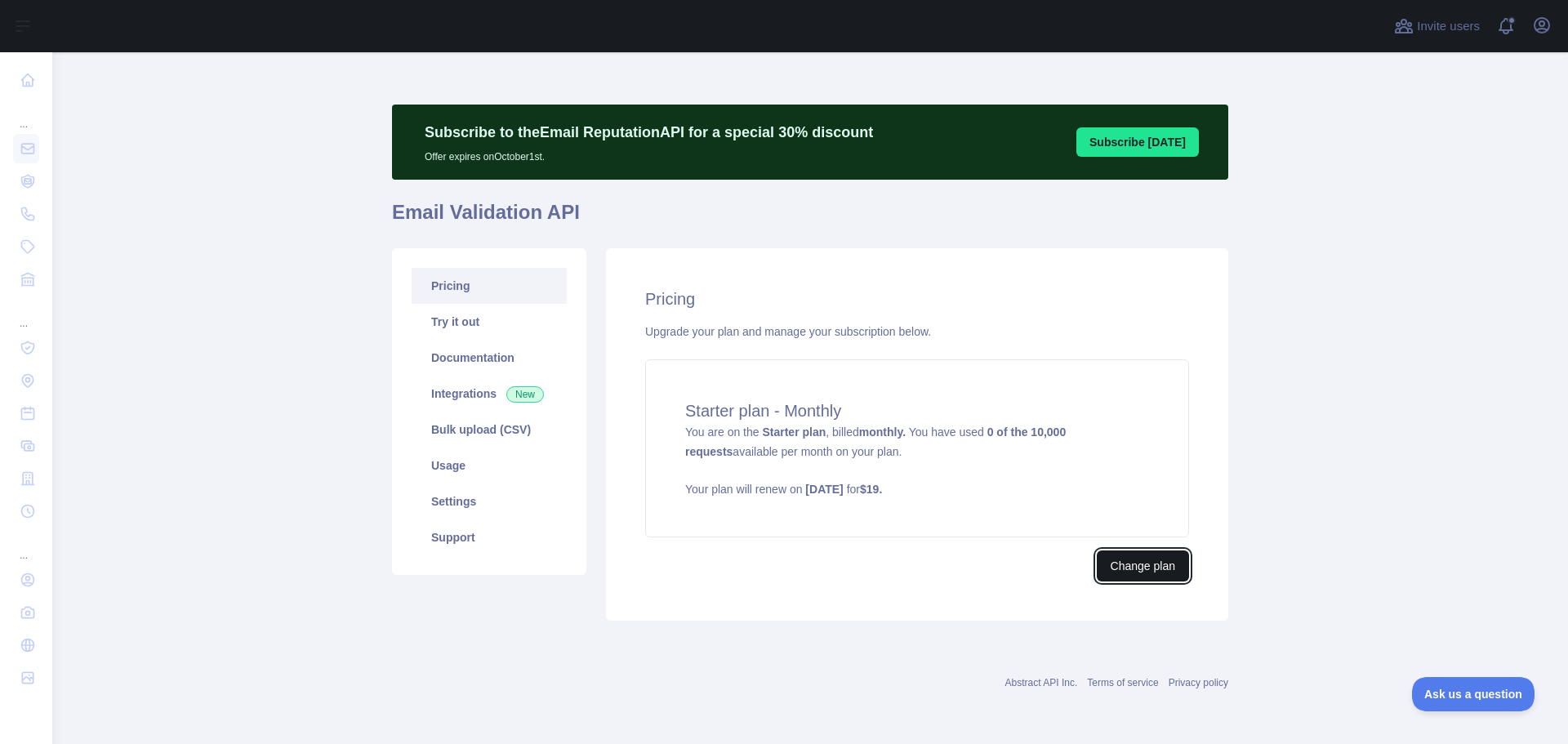
click at [1139, 562] on button "Change plan" at bounding box center [1143, 565] width 92 height 31
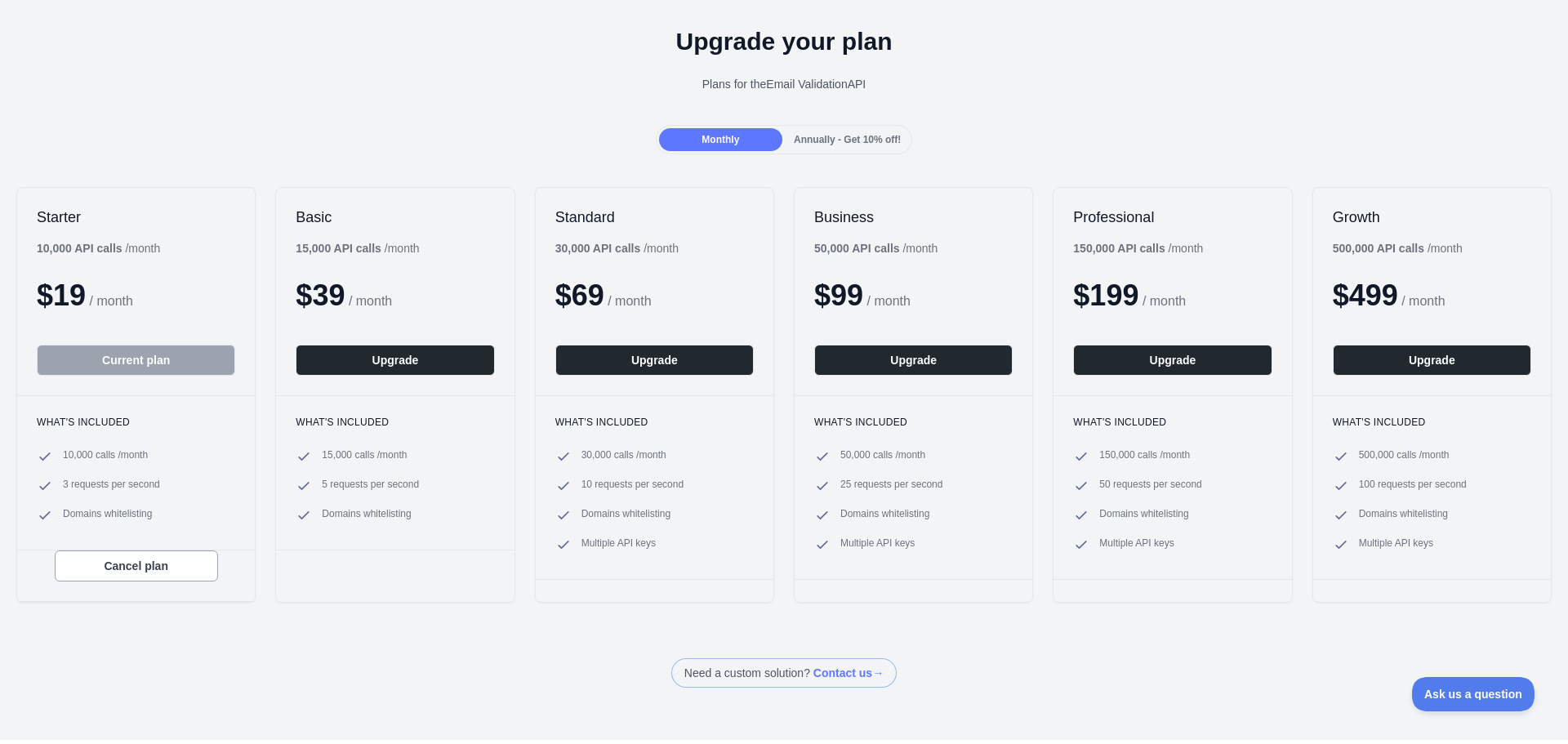
scroll to position [163, 0]
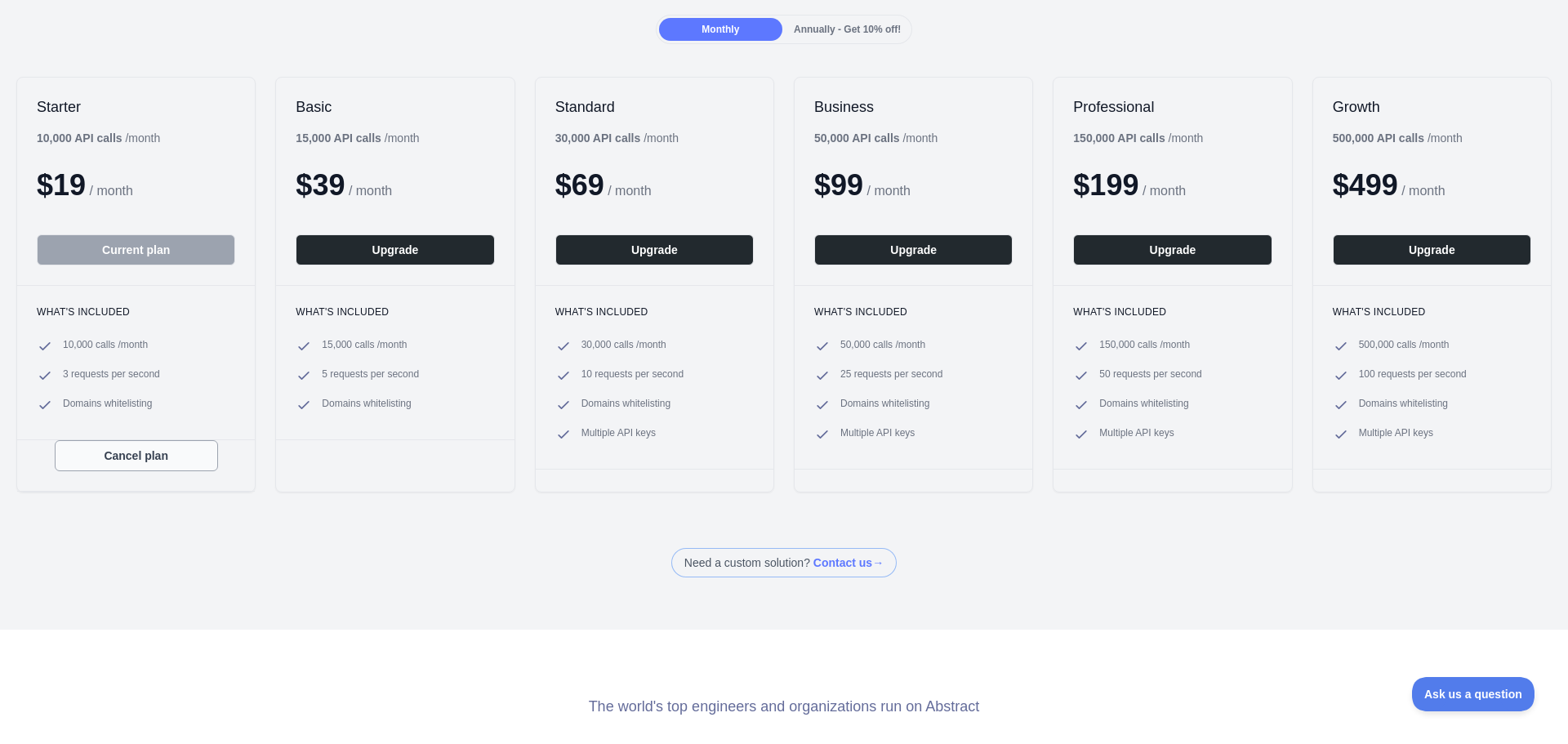
click at [143, 460] on button "Cancel plan" at bounding box center [136, 455] width 163 height 31
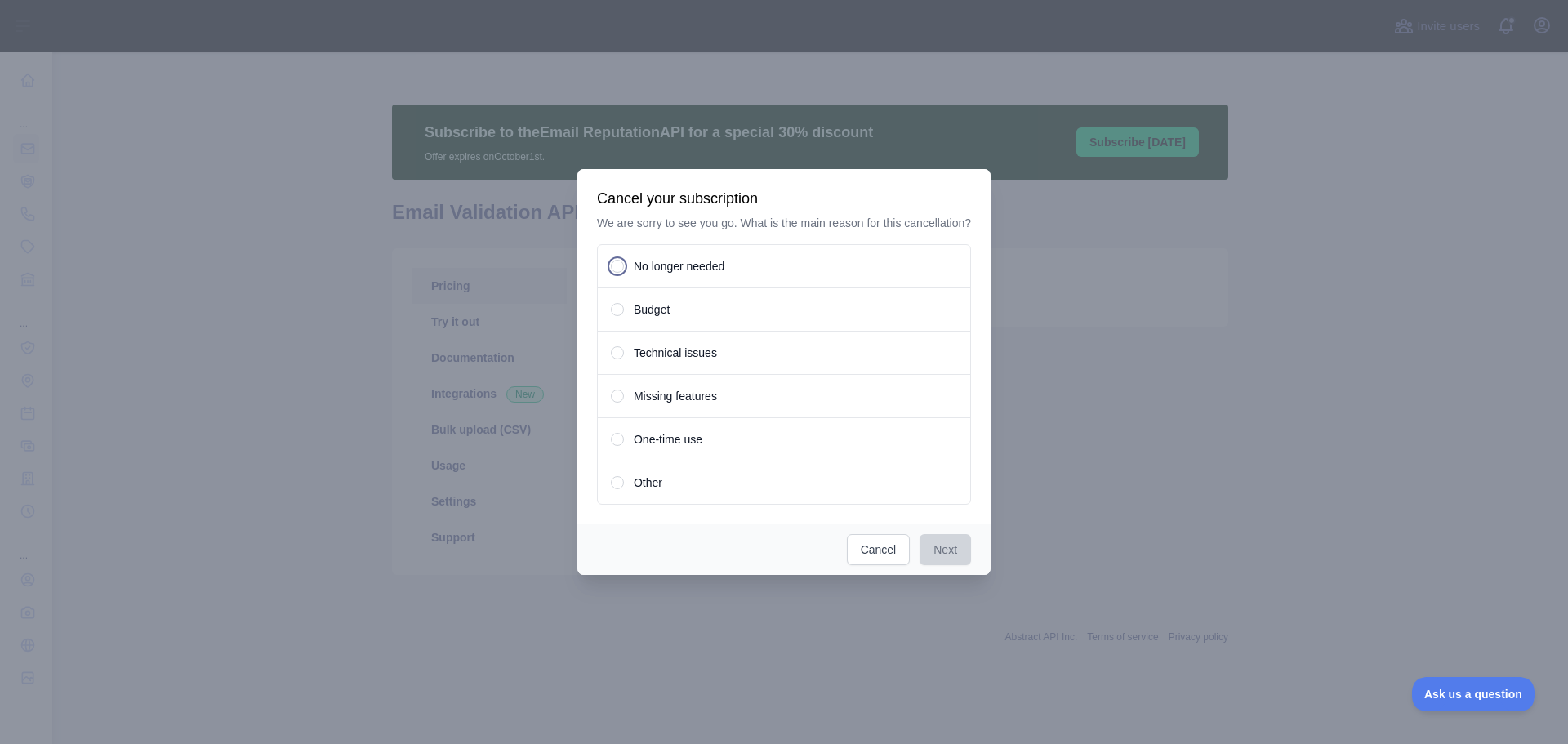
click at [623, 267] on span at bounding box center [617, 266] width 13 height 13
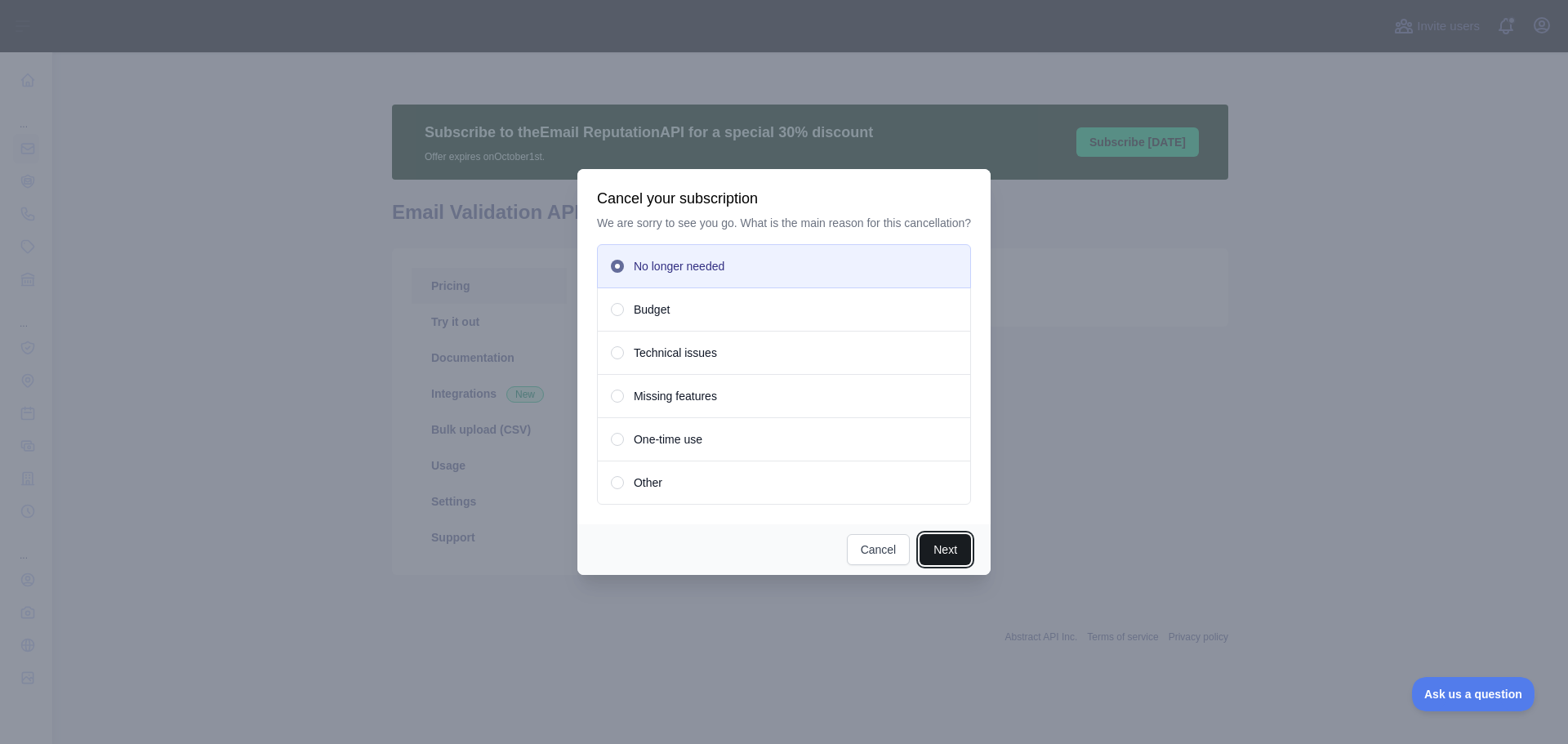
click at [950, 544] on button "Next" at bounding box center [945, 549] width 51 height 31
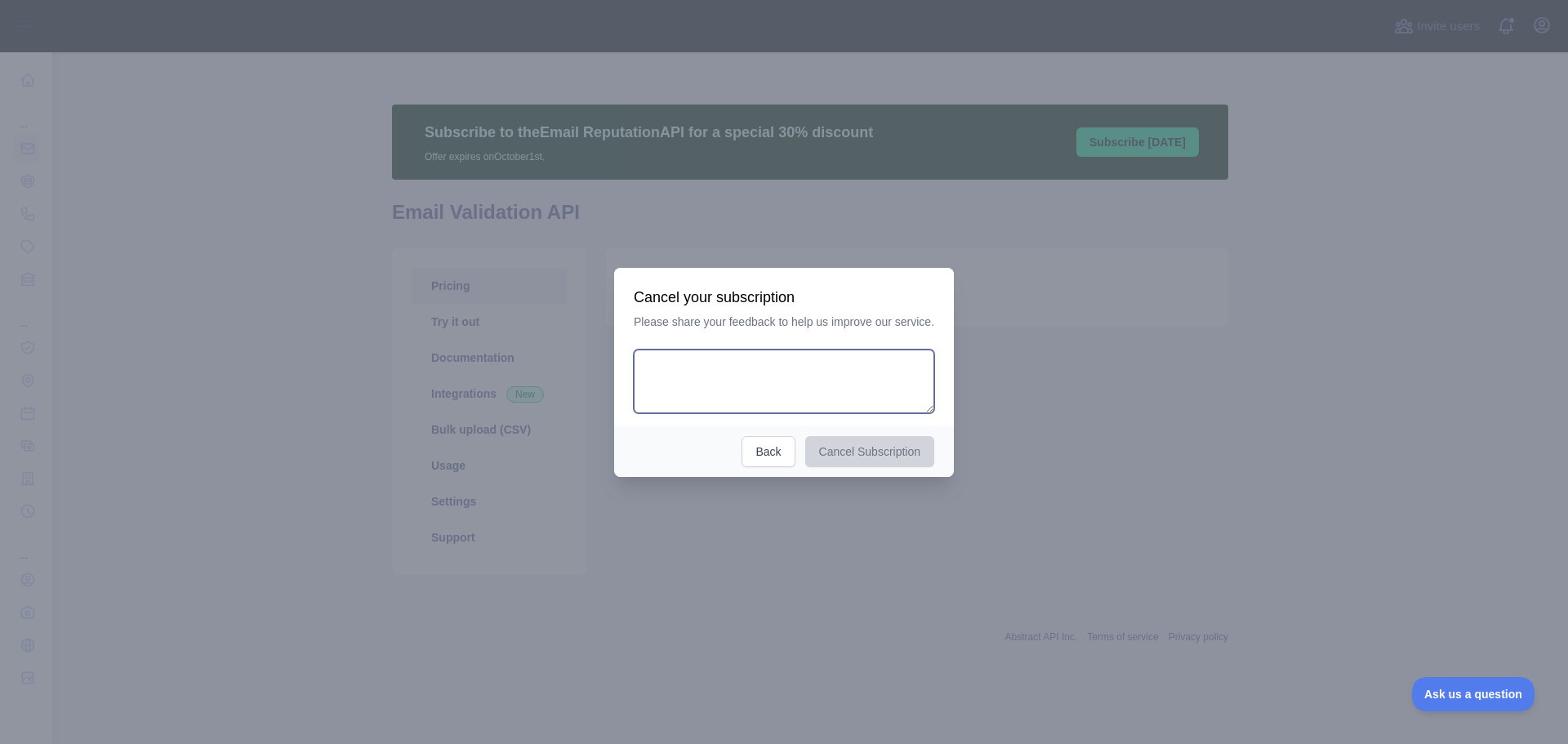
click at [771, 396] on textarea at bounding box center [784, 381] width 300 height 63
click at [662, 373] on textarea "******" at bounding box center [781, 381] width 295 height 63
type textarea "*******"
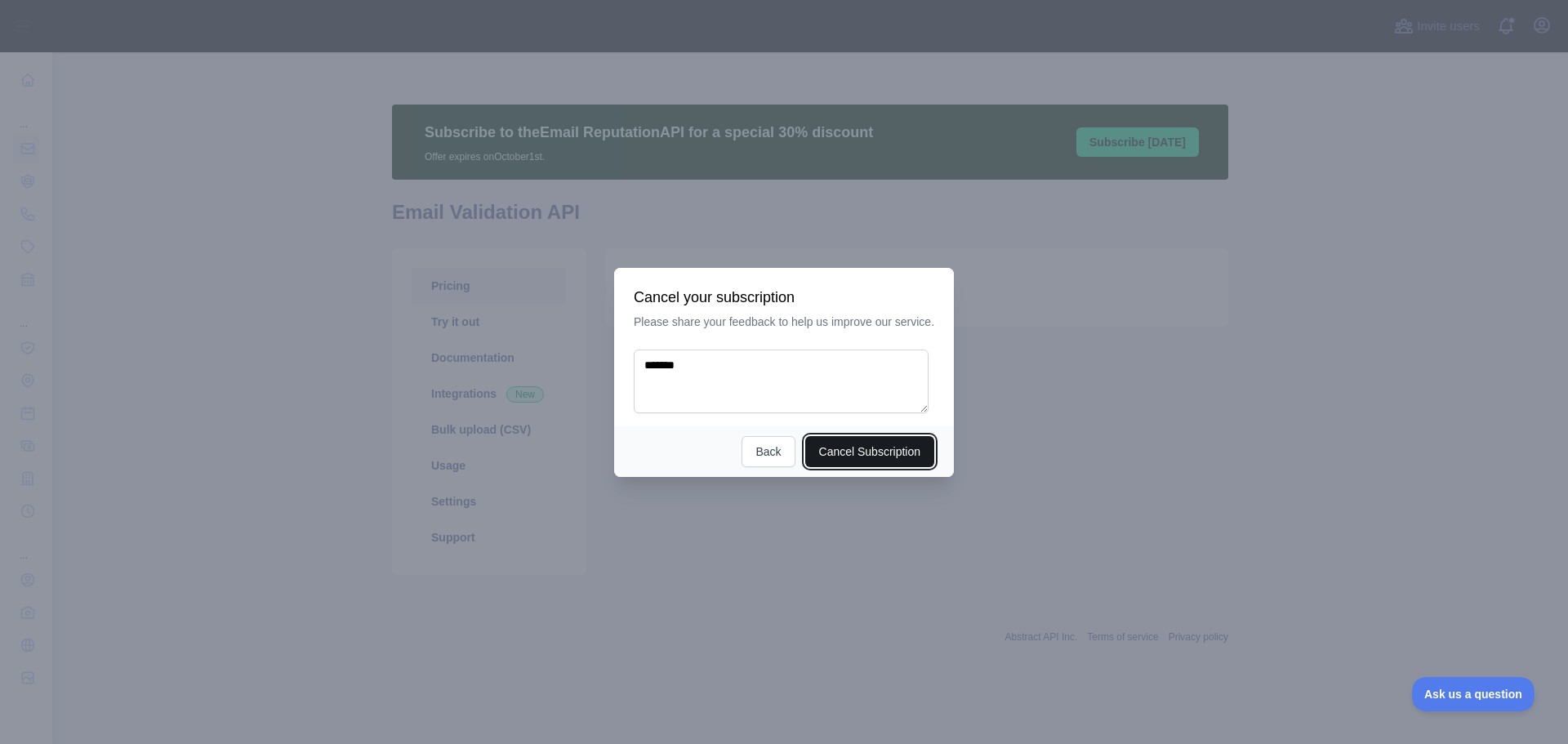
click at [860, 450] on button "Cancel Subscription" at bounding box center [870, 452] width 130 height 31
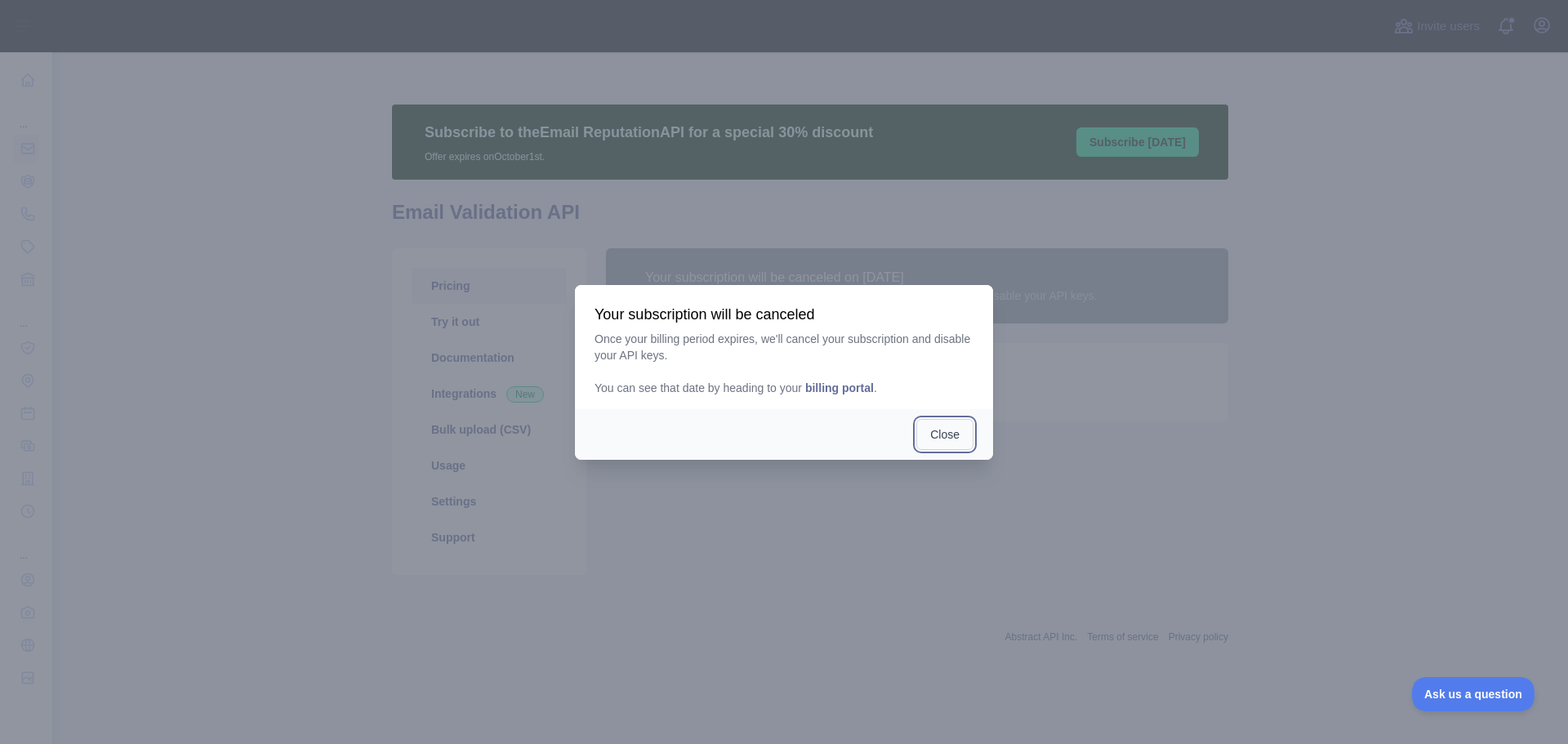
click at [924, 440] on button "Close" at bounding box center [944, 434] width 57 height 31
